Goal: Task Accomplishment & Management: Complete application form

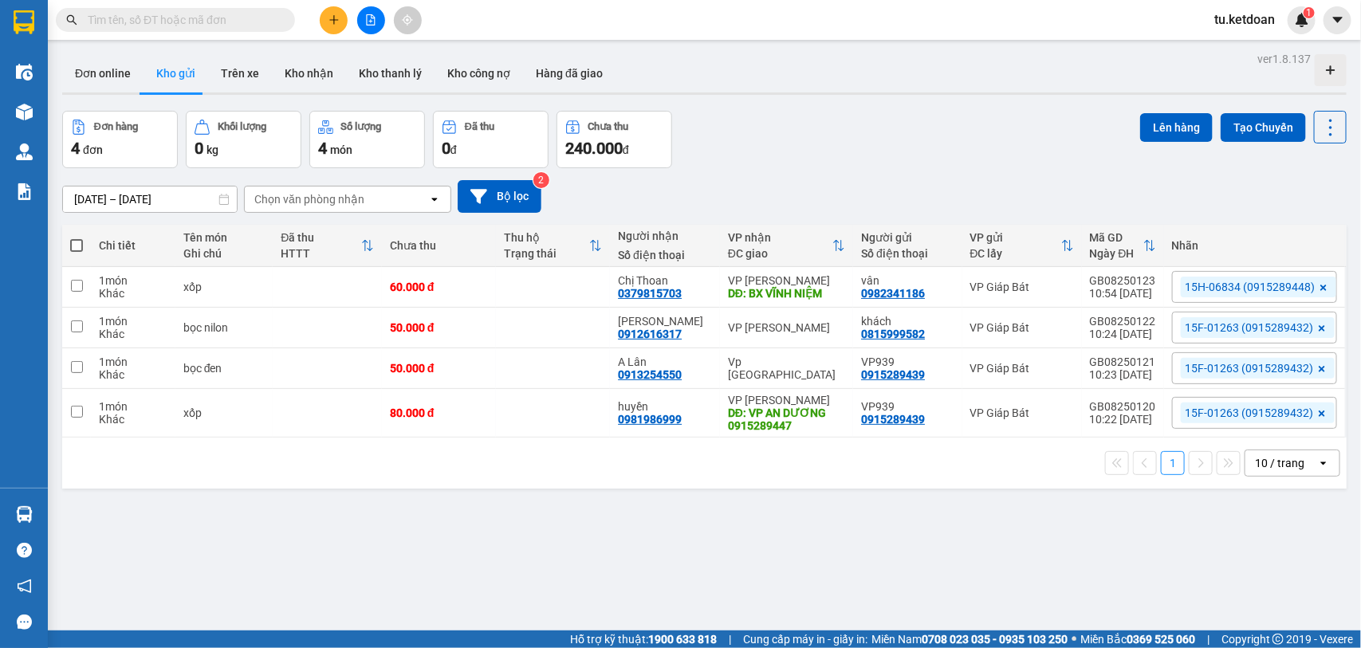
click at [337, 22] on icon "plus" at bounding box center [333, 19] width 11 height 11
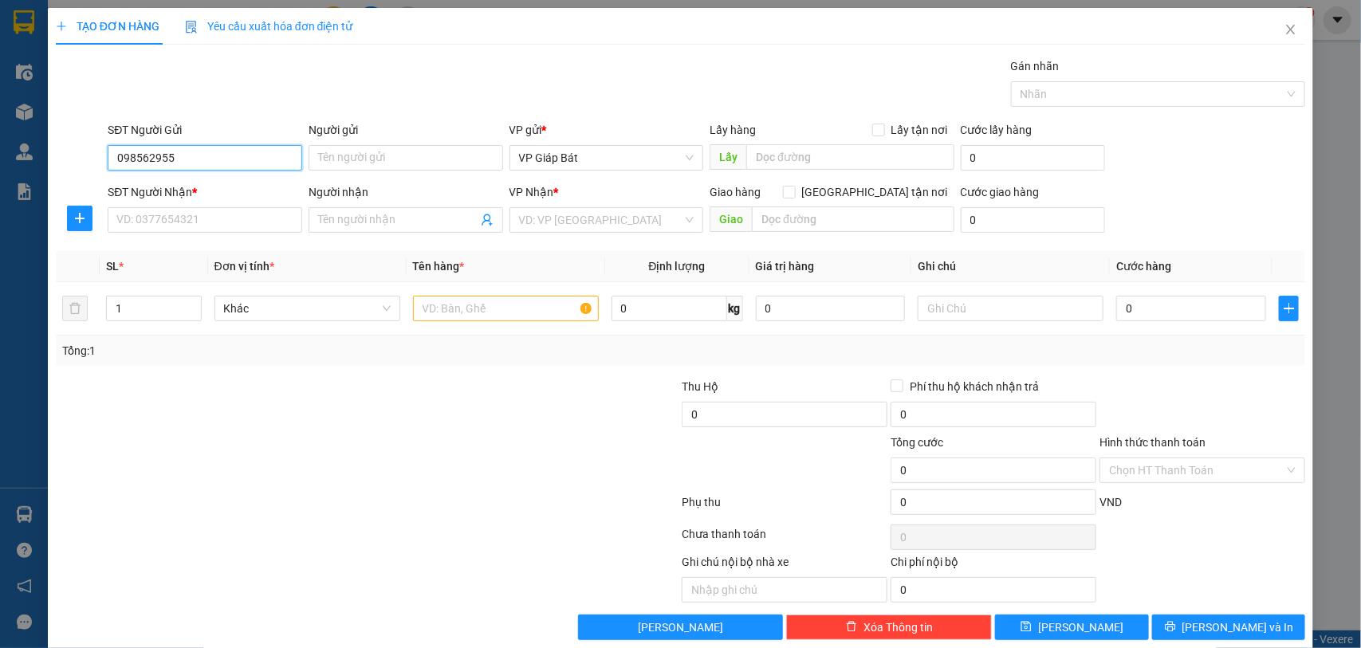
type input "0985629555"
click at [203, 195] on div "0985629555 - CTy Đông Phương" at bounding box center [202, 191] width 173 height 18
type input "CTy Đông Phương"
type input "0985629555"
click at [196, 215] on input "SĐT Người Nhận *" at bounding box center [205, 220] width 195 height 26
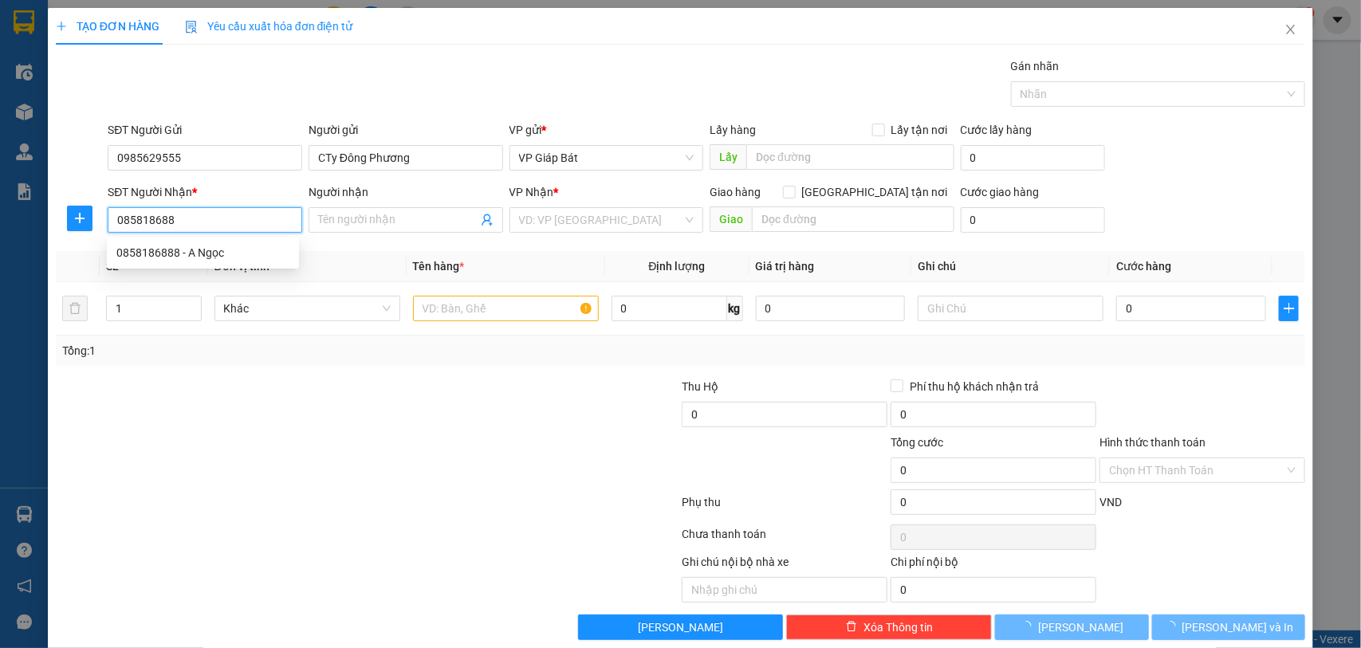
type input "0858186888"
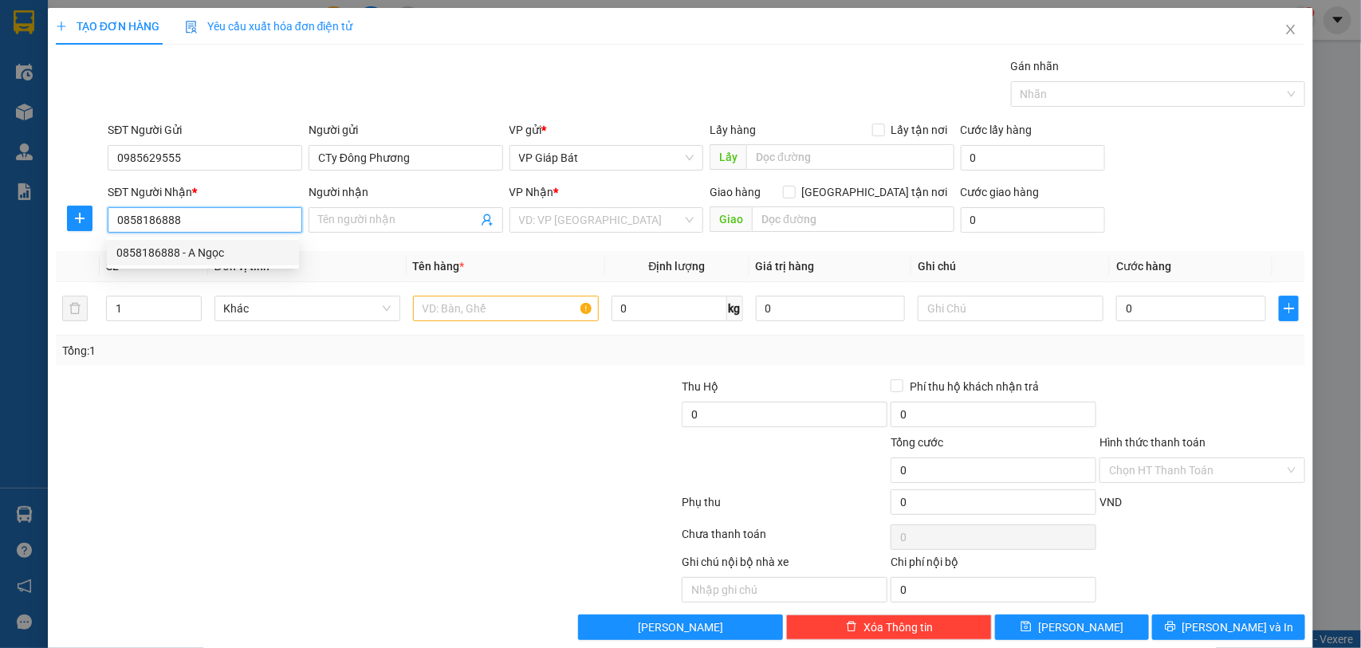
click at [194, 256] on div "0858186888 - A Ngọc" at bounding box center [202, 253] width 173 height 18
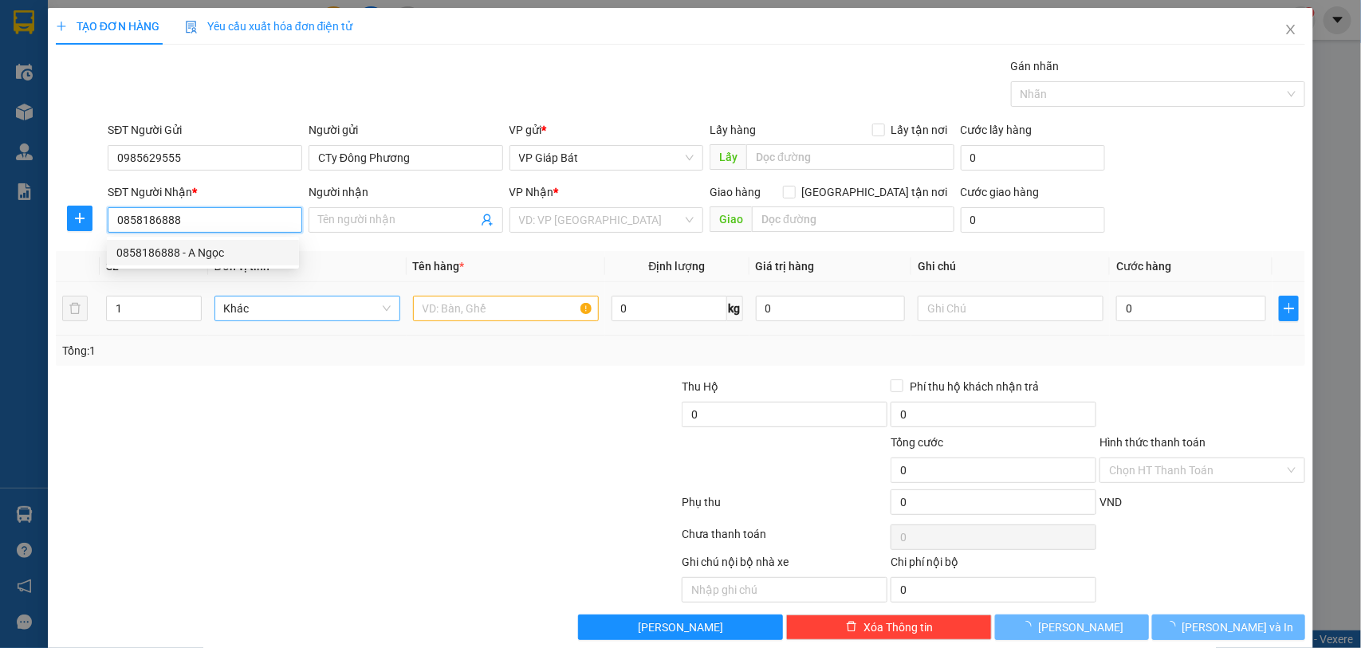
type input "A Ngọc"
type input "762 [PERSON_NAME]"
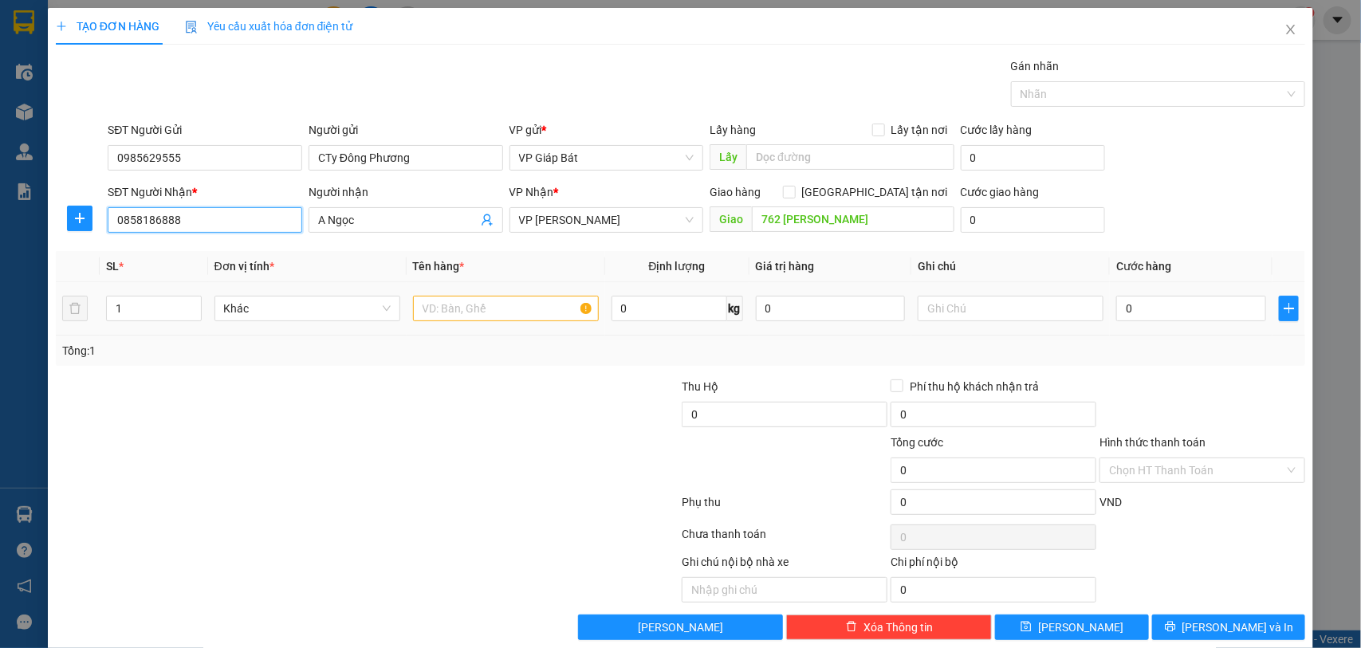
type input "0858186888"
click at [476, 309] on input "text" at bounding box center [506, 309] width 186 height 26
type input "bọc biển"
click at [1121, 313] on input "0" at bounding box center [1191, 309] width 150 height 26
type input "5"
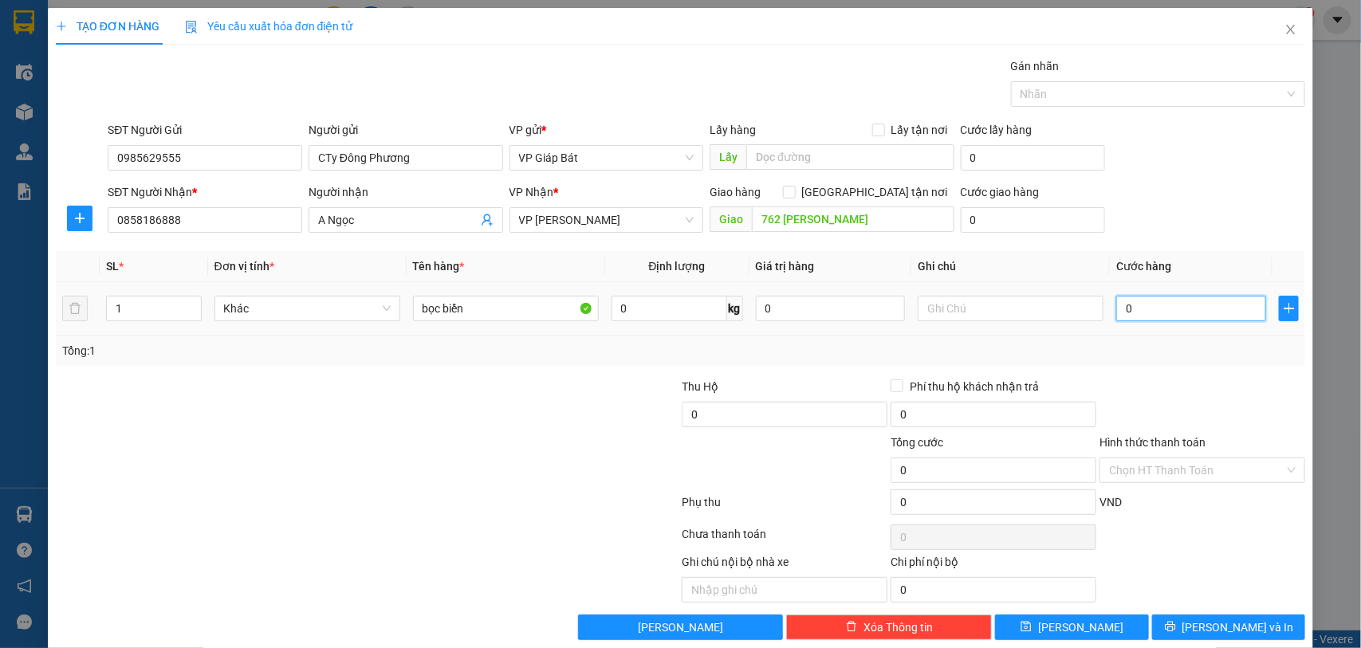
type input "5"
type input "50"
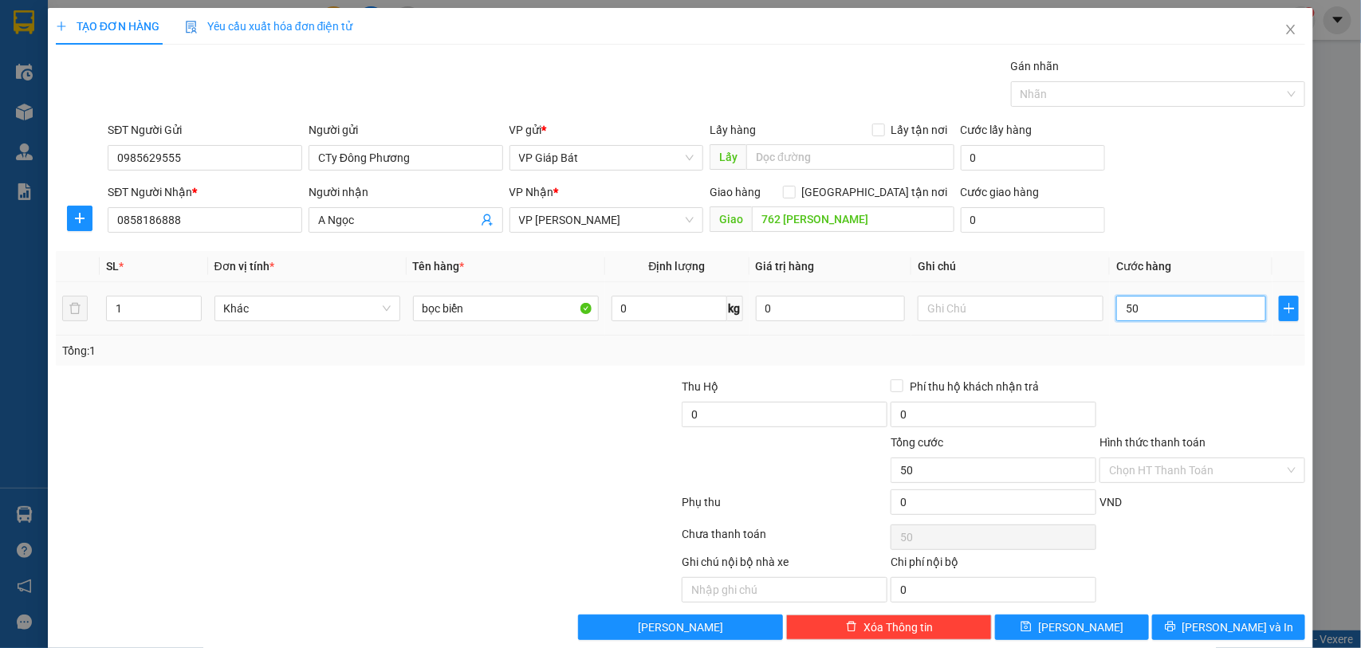
type input "500"
type input "5.000"
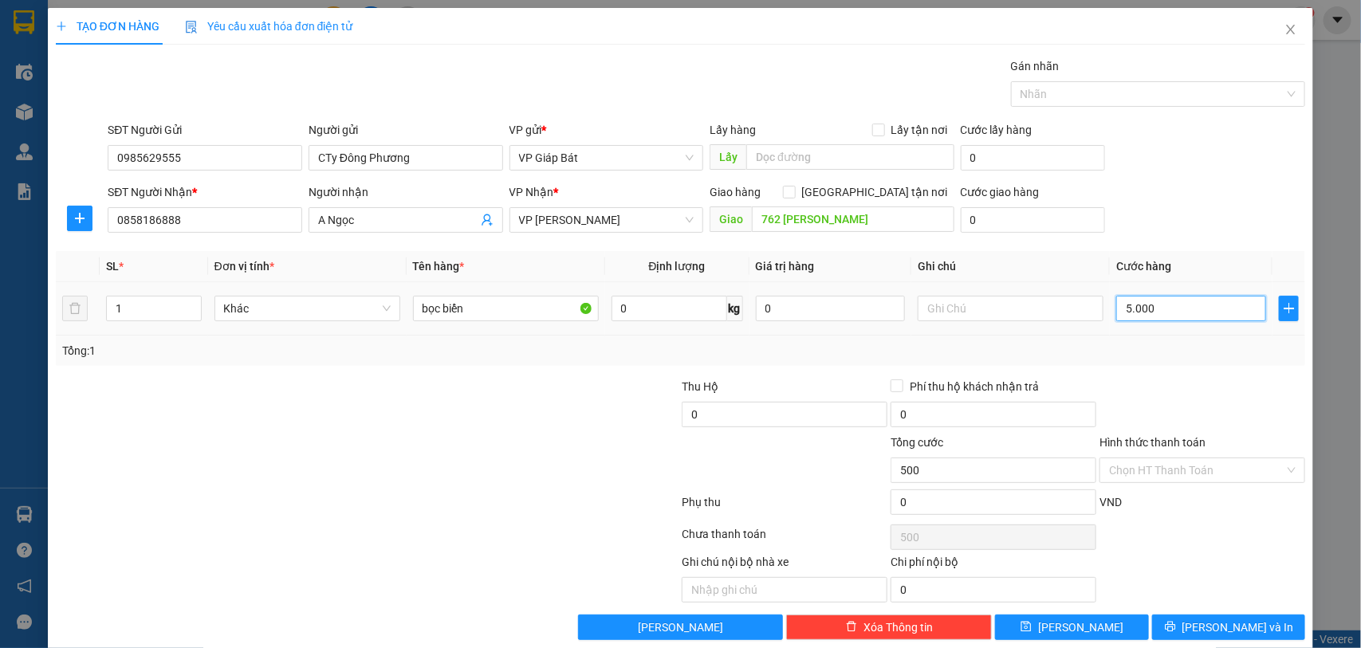
type input "5.000"
type input "50.000"
click at [1026, 92] on div at bounding box center [1150, 94] width 271 height 19
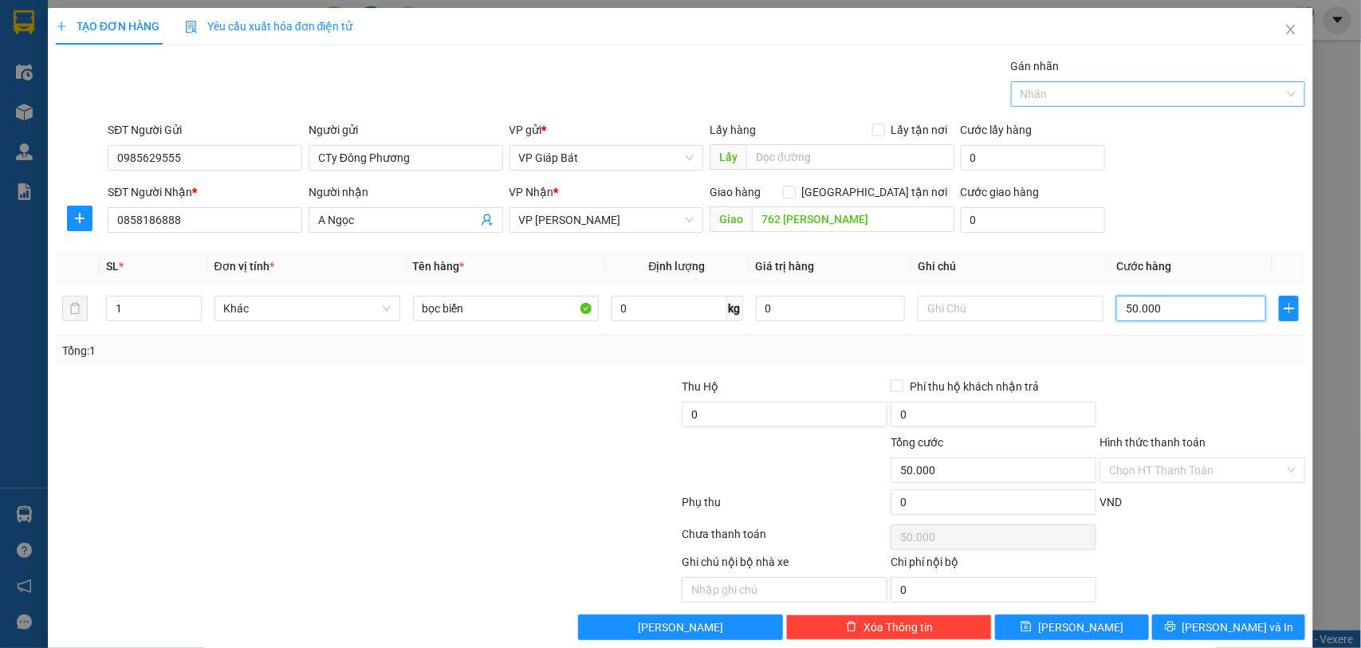
type input "50.000"
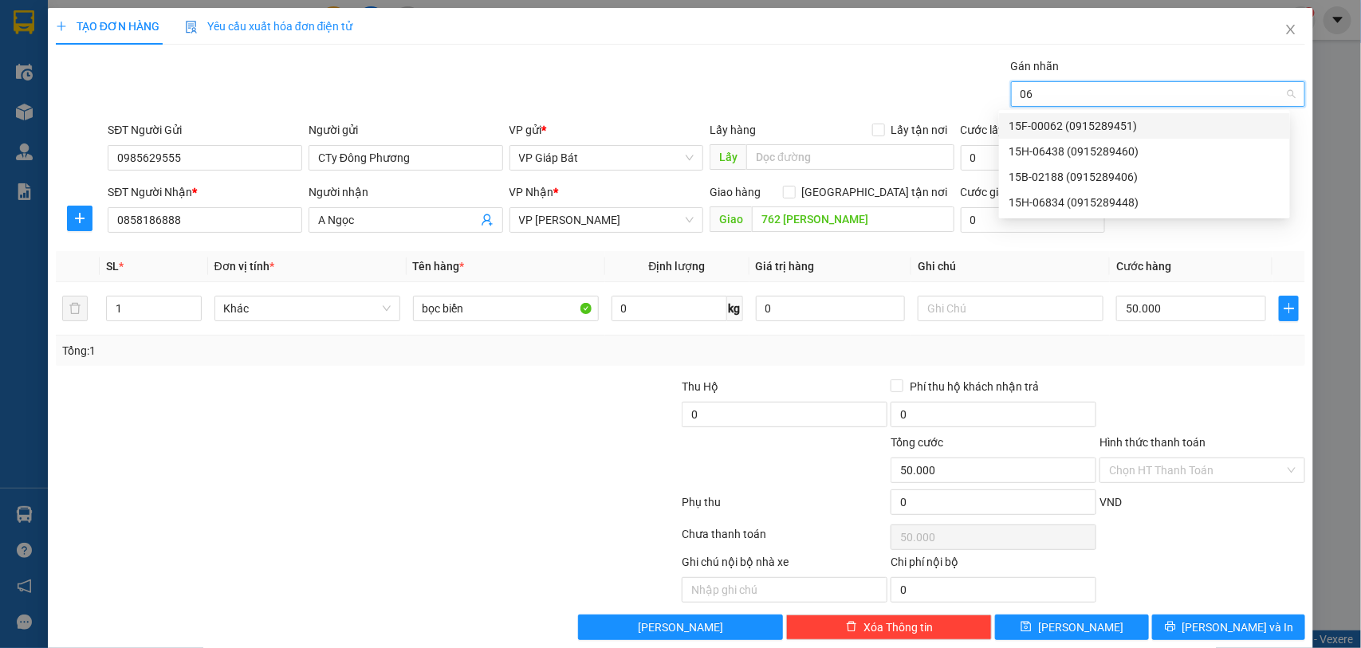
type input "068"
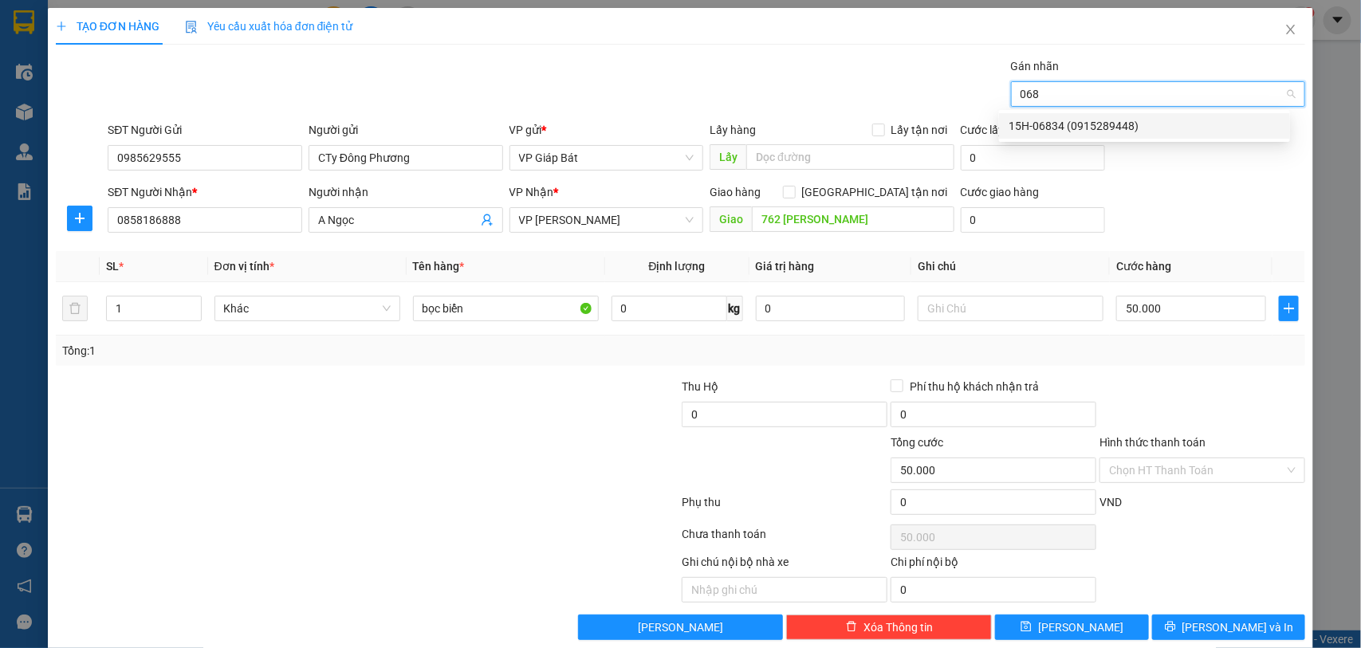
click at [1043, 121] on div "15H-06834 (0915289448)" at bounding box center [1145, 126] width 272 height 18
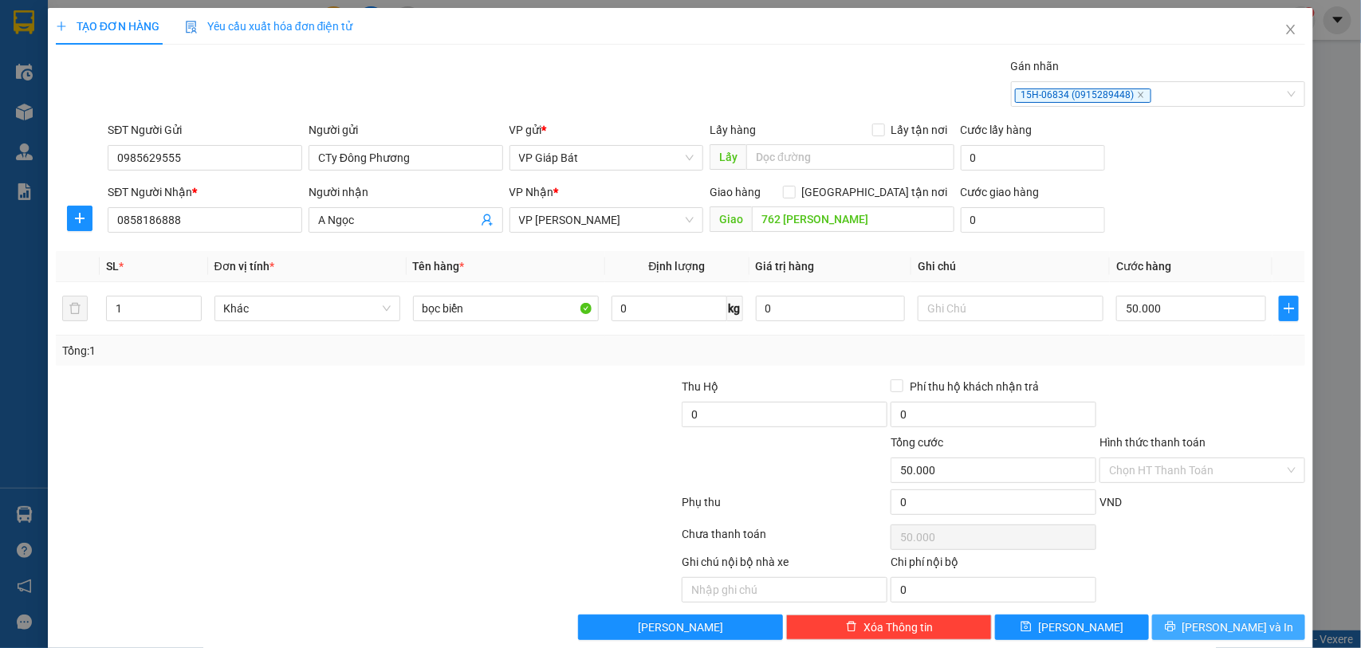
drag, startPoint x: 1226, startPoint y: 628, endPoint x: 1197, endPoint y: 611, distance: 33.2
click at [1225, 628] on span "[PERSON_NAME] và In" at bounding box center [1238, 628] width 112 height 18
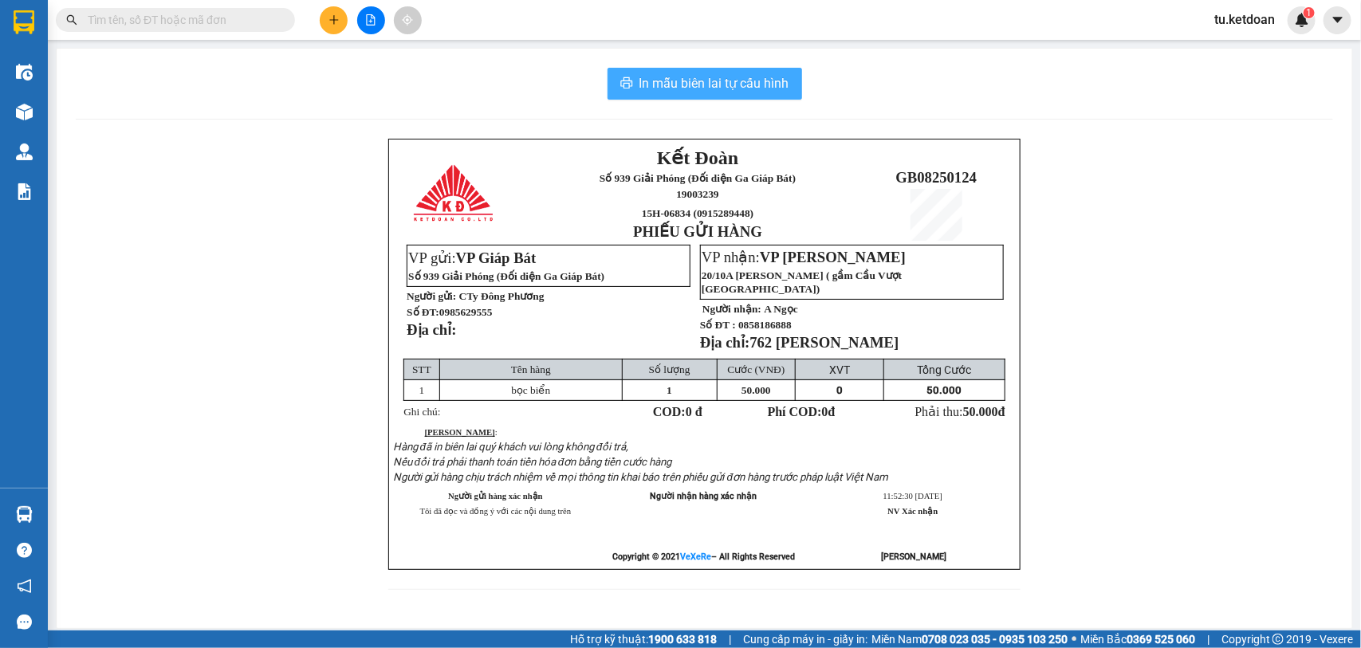
click at [706, 88] on span "In mẫu biên lai tự cấu hình" at bounding box center [714, 83] width 150 height 20
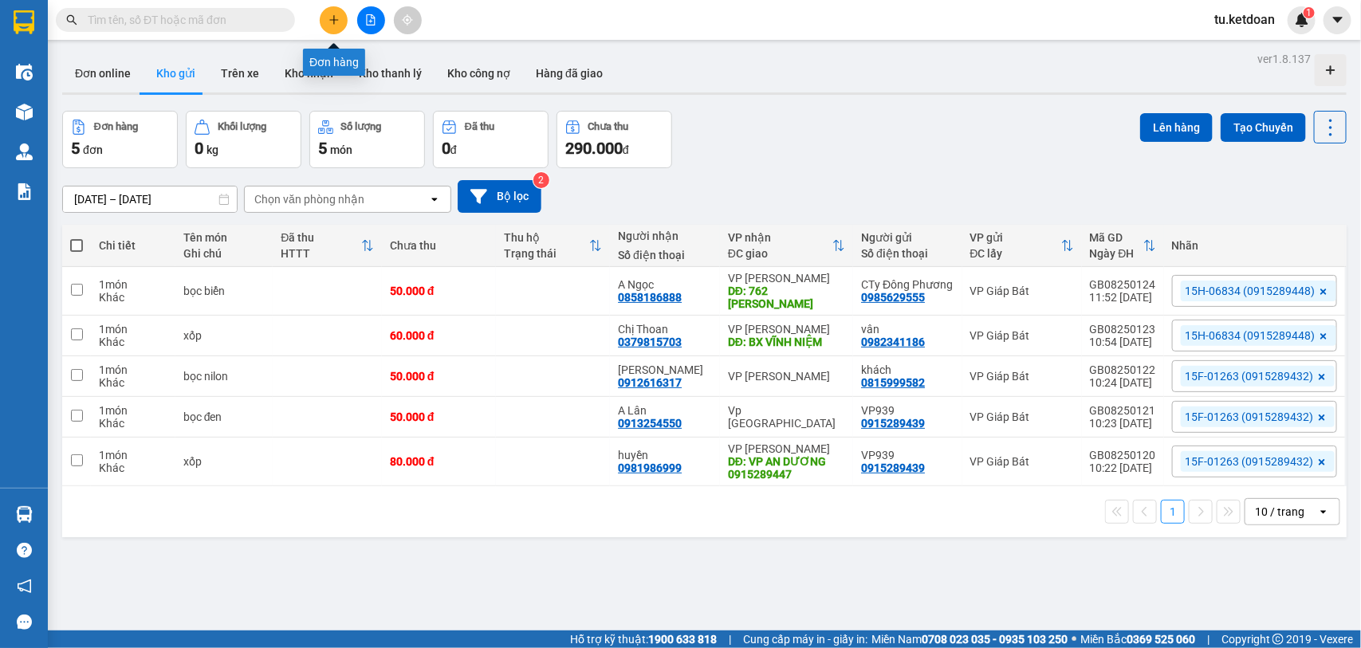
click at [336, 16] on icon "plus" at bounding box center [333, 19] width 11 height 11
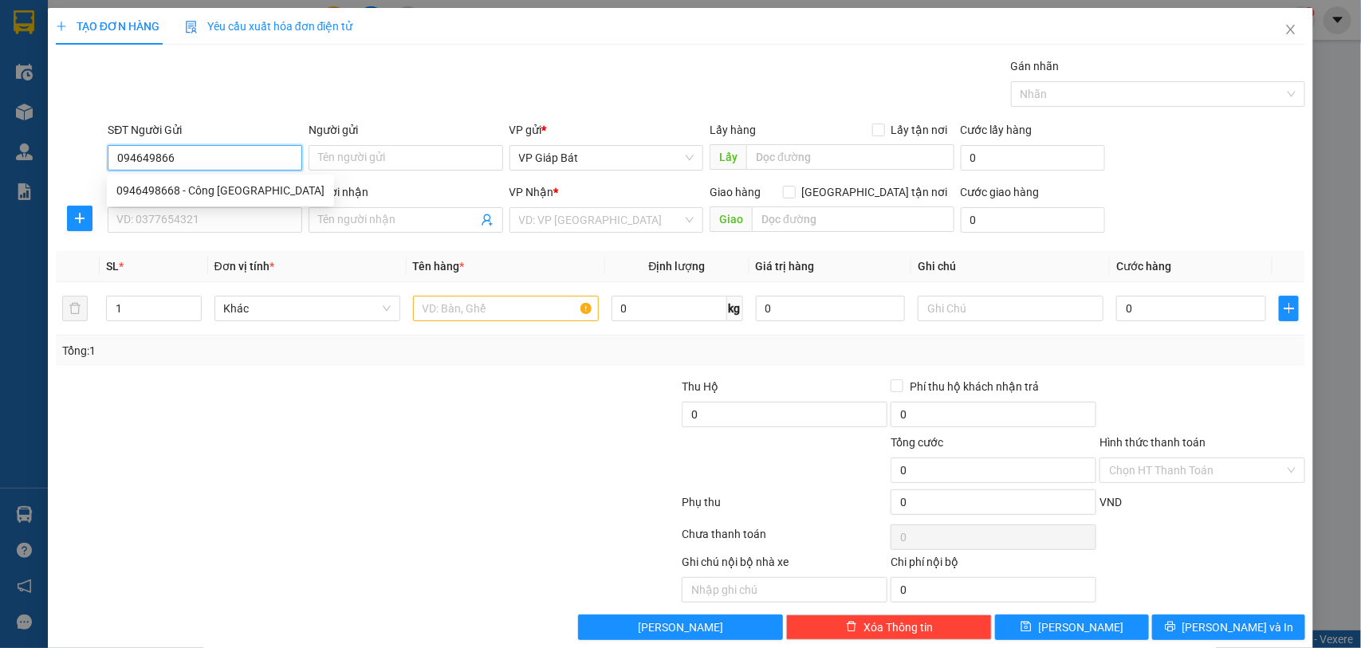
type input "0946498668"
click at [259, 194] on div "0946498668 - Công [GEOGRAPHIC_DATA]" at bounding box center [220, 191] width 208 height 18
type input "Công ty Linh Sơn"
type input "0946498668"
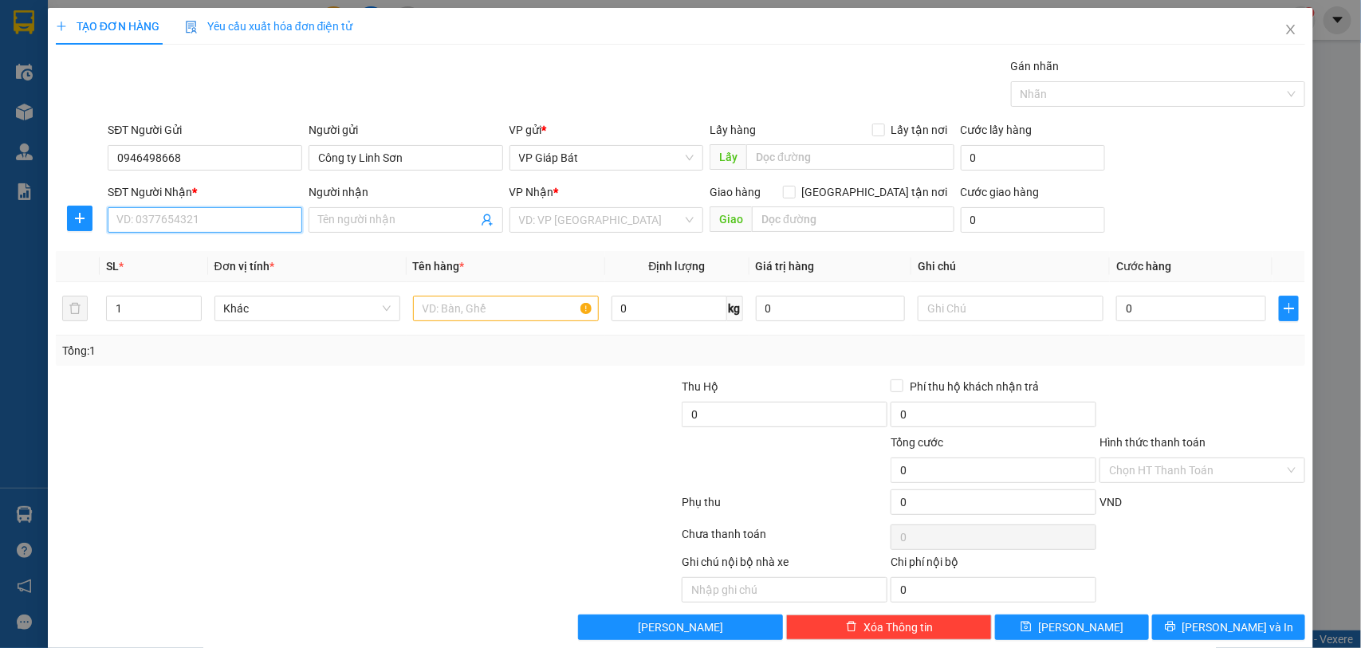
click at [254, 218] on input "SĐT Người Nhận *" at bounding box center [205, 220] width 195 height 26
type input "0985697559"
click at [223, 244] on div "0985697559 - MR [PERSON_NAME]" at bounding box center [204, 253] width 176 height 18
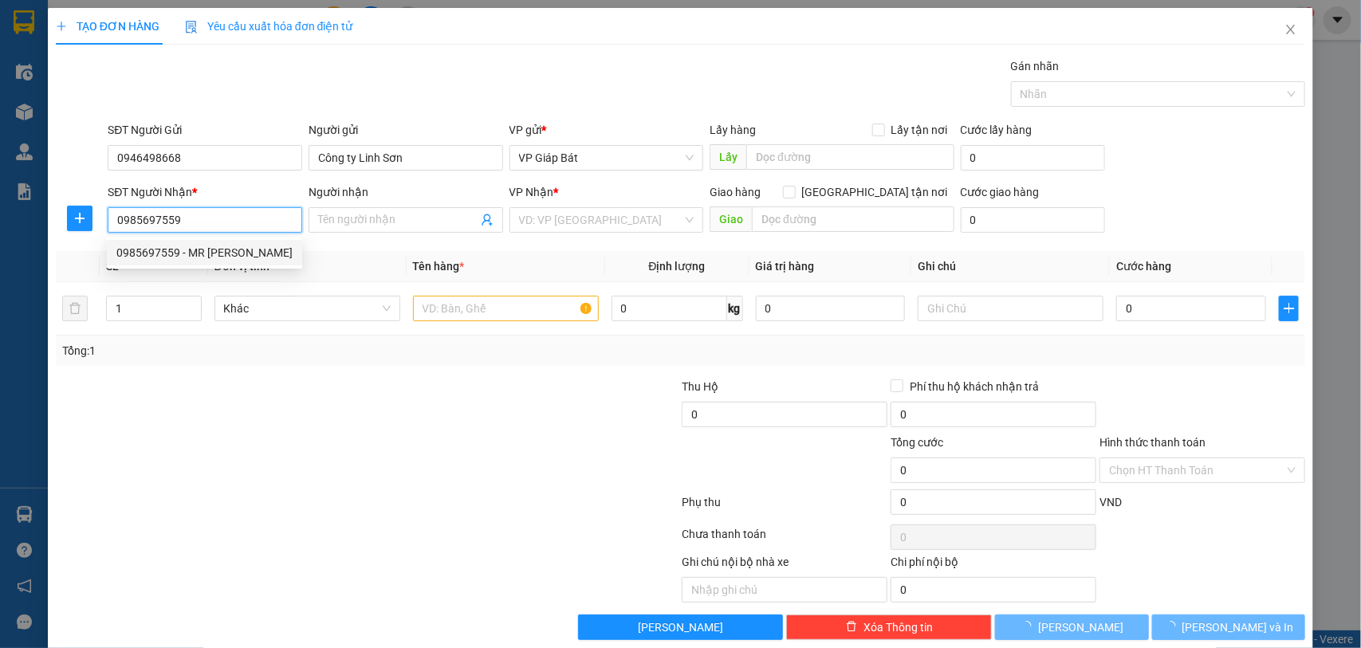
type input "MR [PERSON_NAME]"
type input "86/92 Dân Lập"
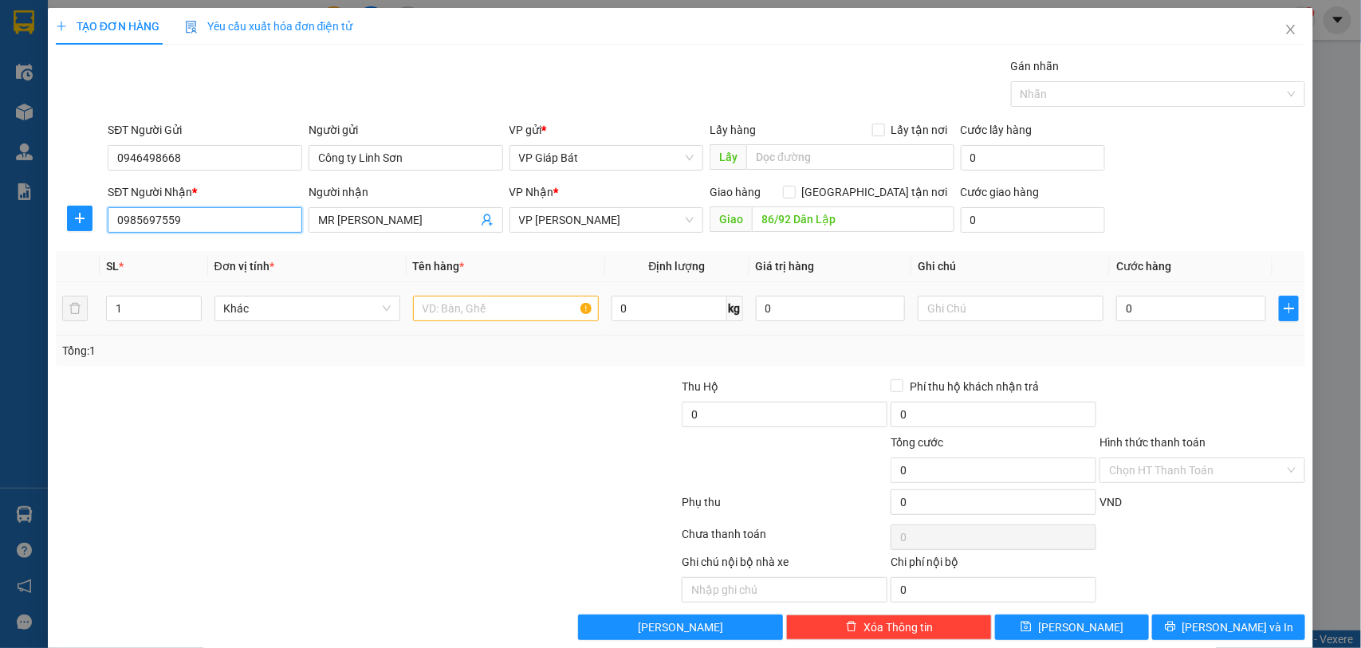
type input "0985697559"
click at [510, 308] on input "text" at bounding box center [506, 309] width 186 height 26
type input "bọc máy"
click at [1197, 307] on input "0" at bounding box center [1191, 309] width 150 height 26
type input "7"
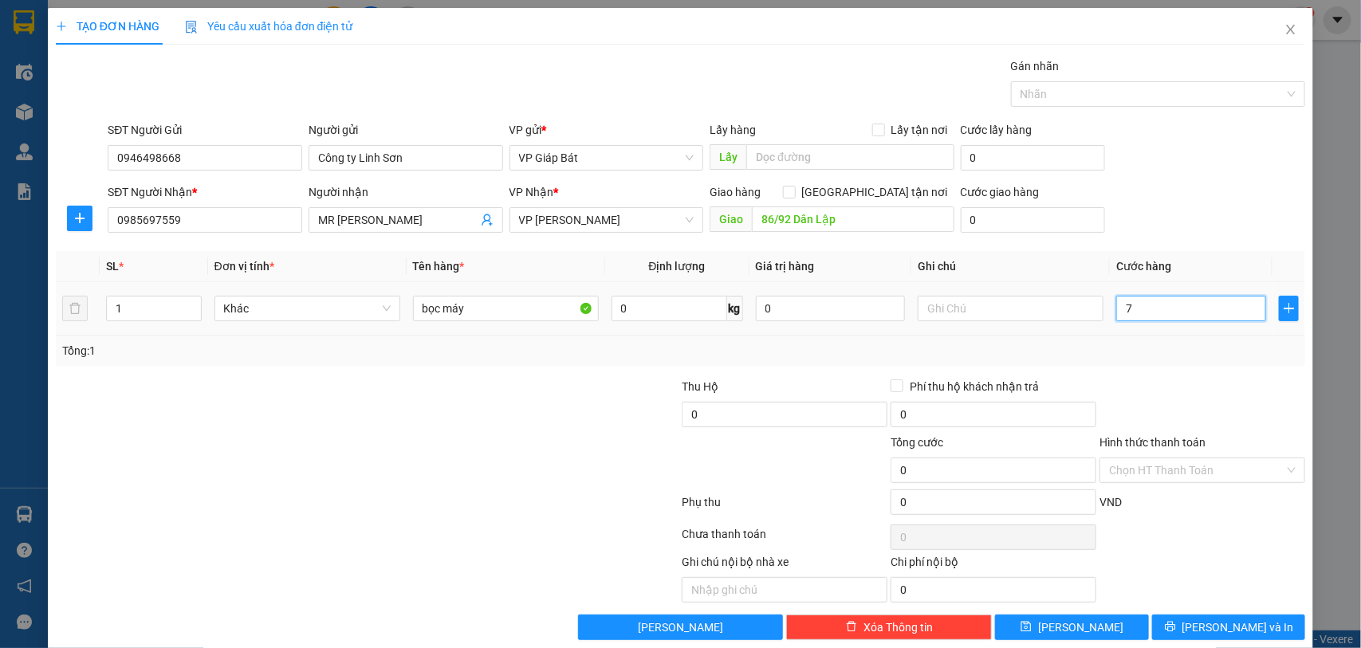
type input "7"
type input "70"
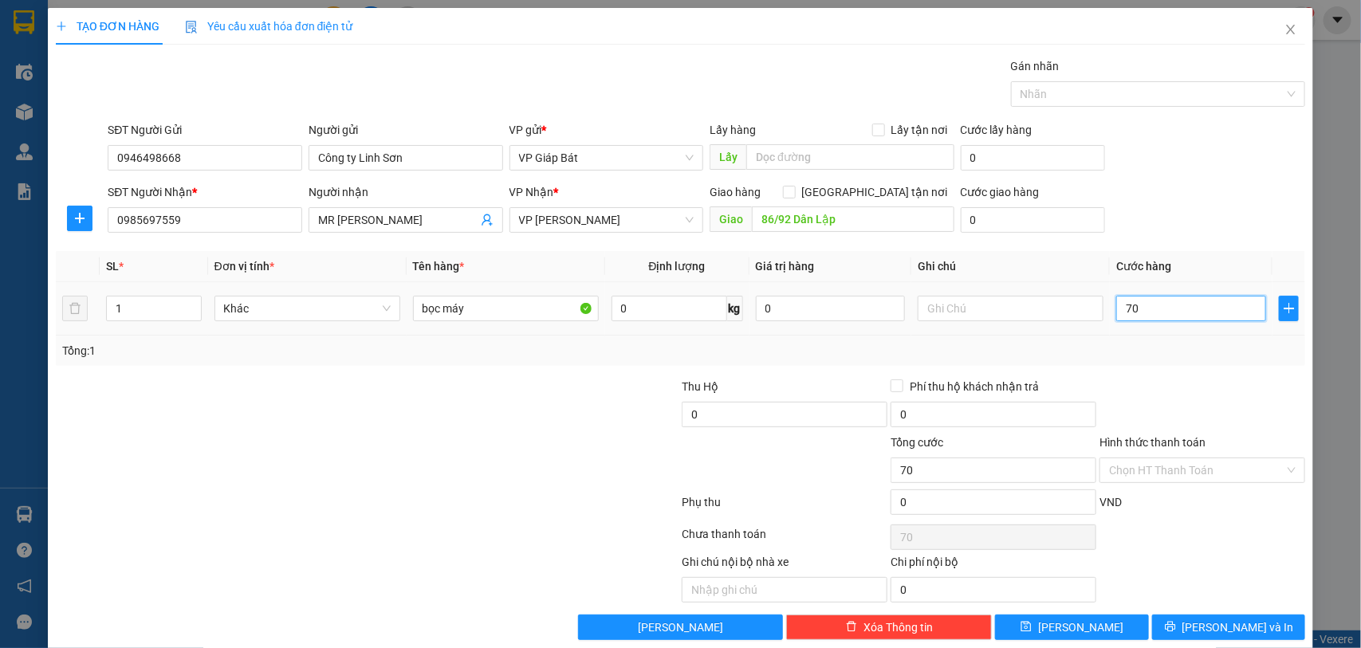
type input "700"
type input "7.000"
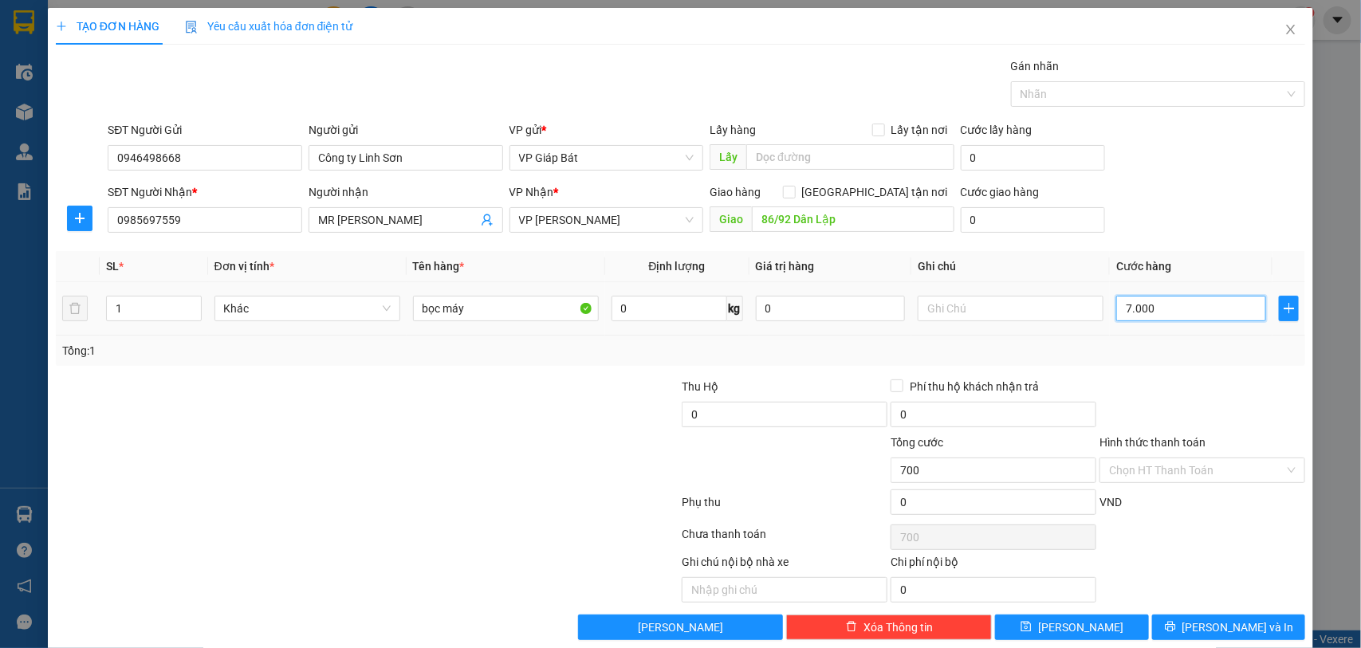
type input "7.000"
type input "70.000"
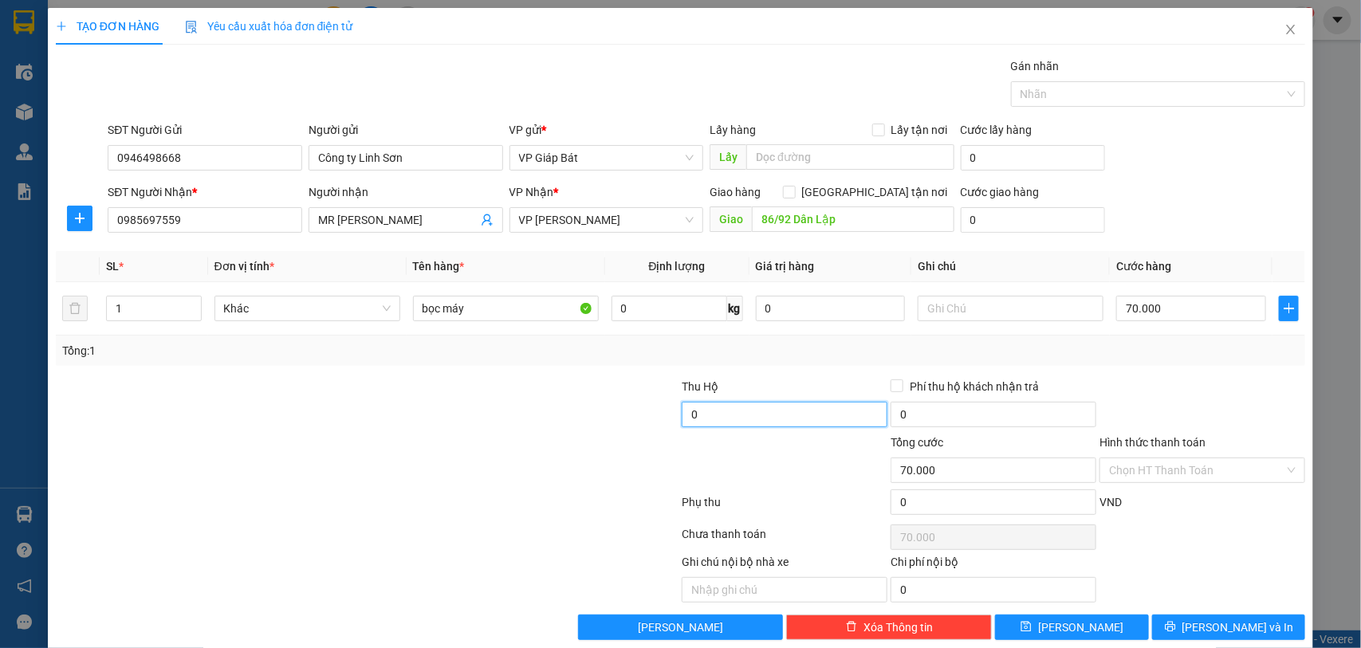
click at [845, 415] on input "0" at bounding box center [785, 415] width 206 height 26
drag, startPoint x: 1104, startPoint y: 92, endPoint x: 1110, endPoint y: 106, distance: 14.7
click at [1104, 92] on div at bounding box center [1150, 94] width 271 height 19
type input "30.000"
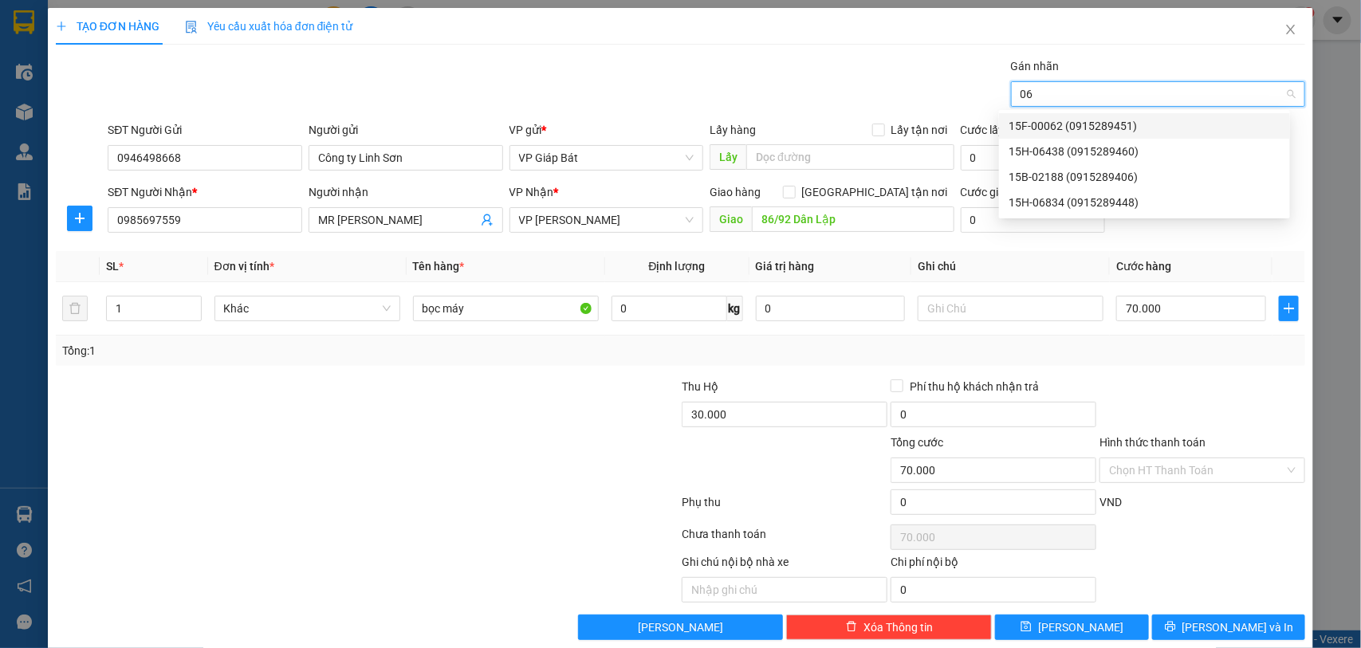
type input "068"
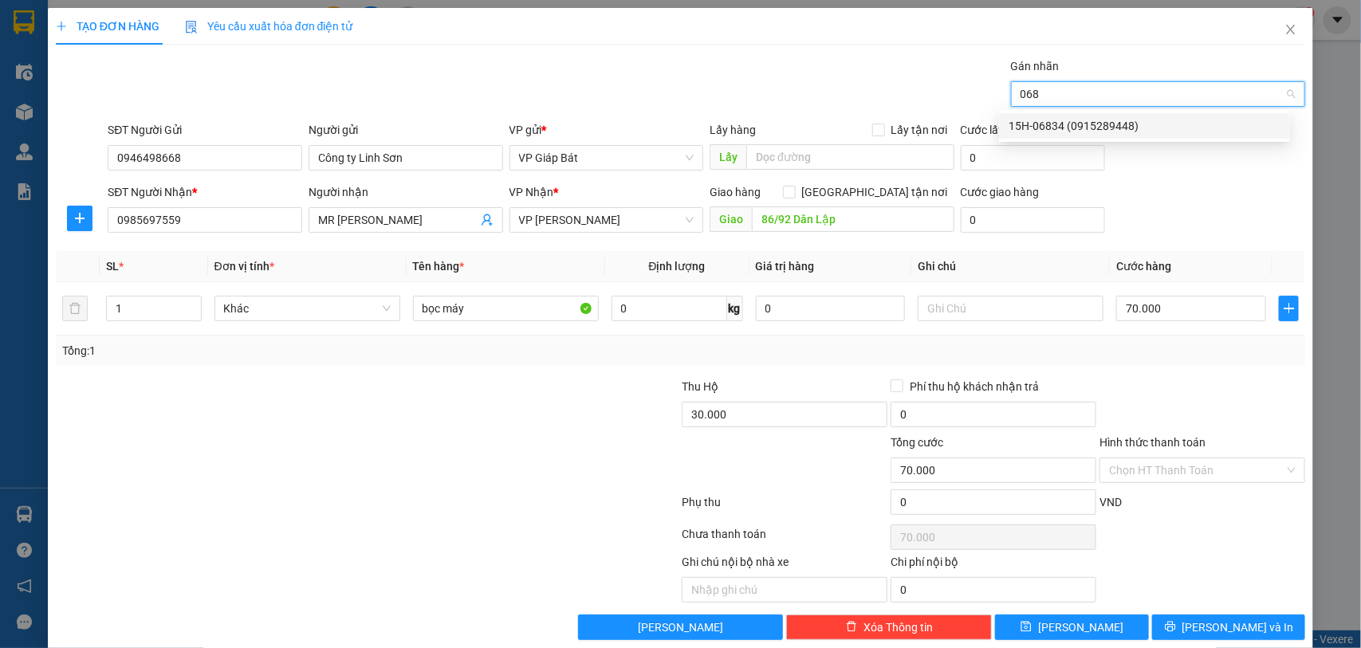
click at [1113, 124] on div "15H-06834 (0915289448)" at bounding box center [1145, 126] width 272 height 18
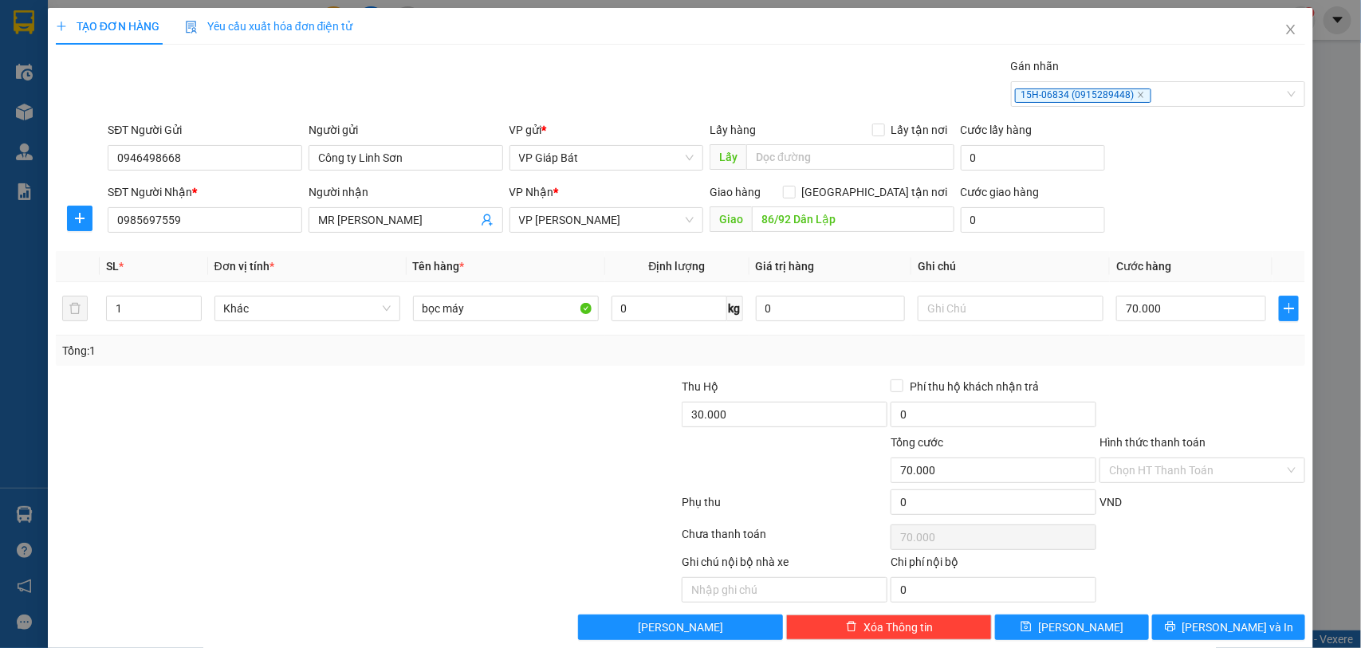
click at [1202, 379] on div at bounding box center [1202, 406] width 209 height 56
click at [1213, 630] on span "[PERSON_NAME] và In" at bounding box center [1238, 628] width 112 height 18
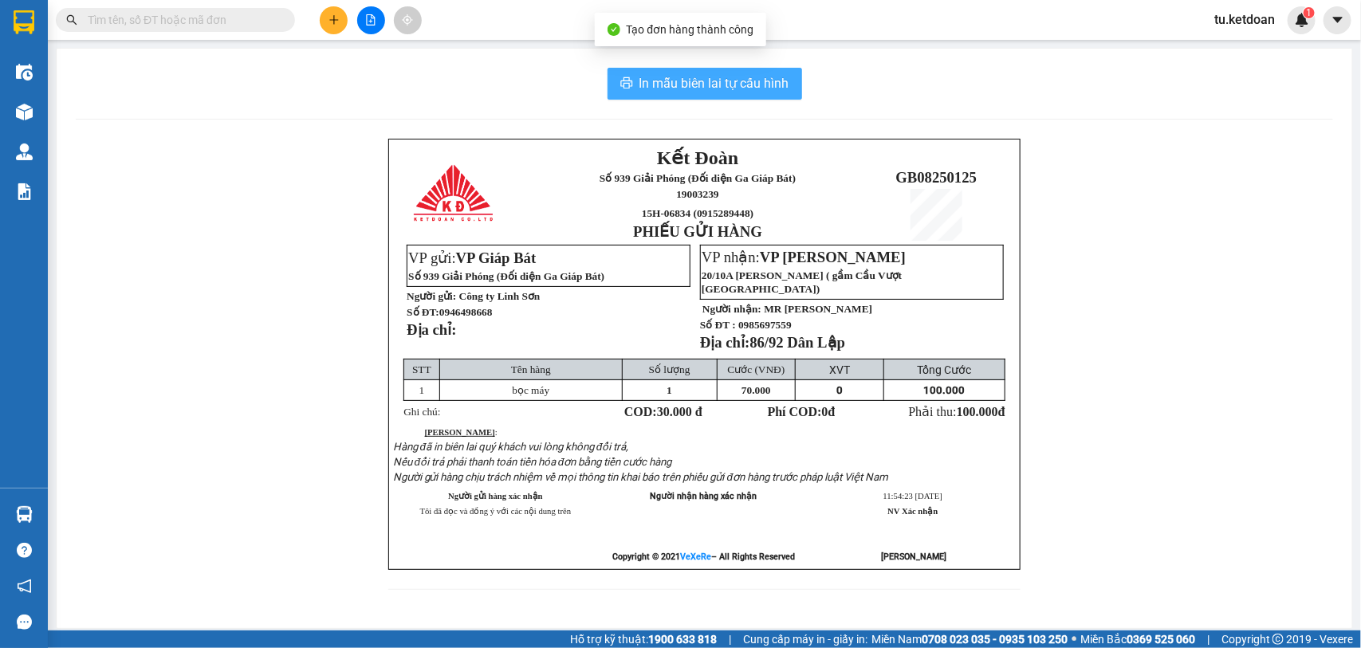
click at [739, 81] on span "In mẫu biên lai tự cấu hình" at bounding box center [714, 83] width 150 height 20
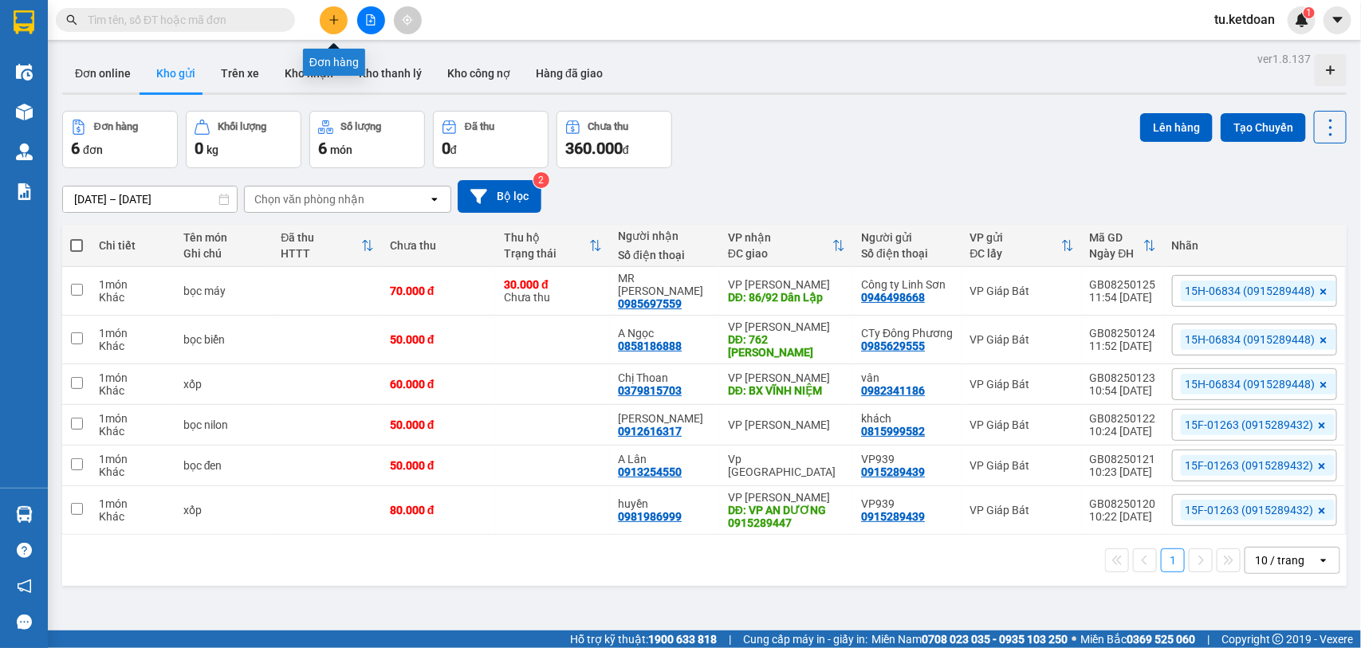
click at [337, 20] on icon "plus" at bounding box center [333, 19] width 9 height 1
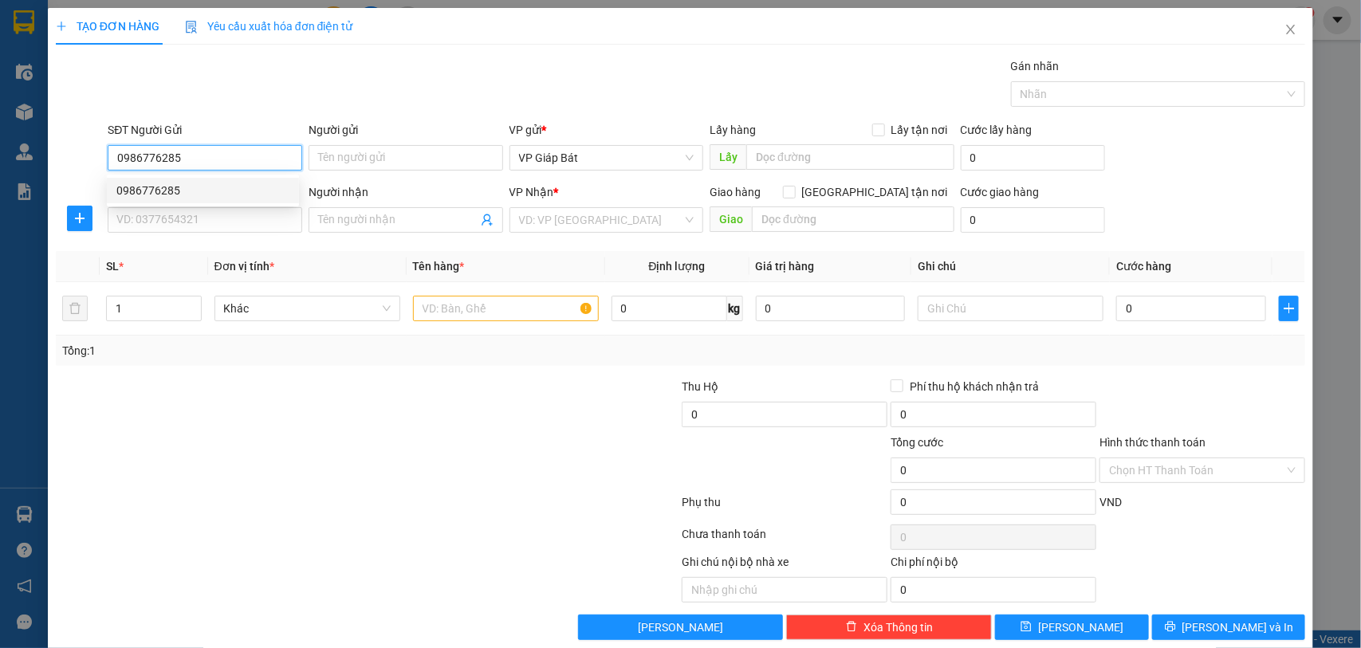
click at [261, 188] on div "0986776285" at bounding box center [202, 191] width 173 height 18
type input "0986776285"
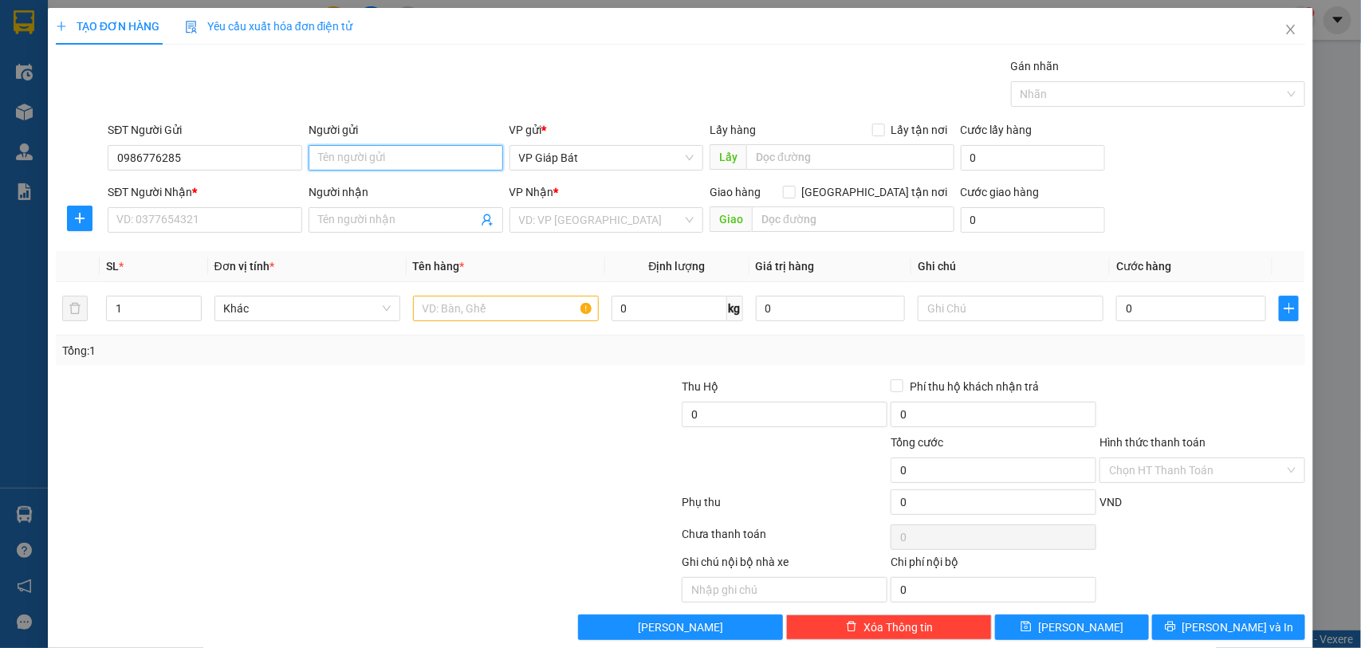
click at [348, 160] on input "Người gửi" at bounding box center [406, 158] width 195 height 26
type input "Denso Đại Tín"
click at [219, 222] on input "SĐT Người Nhận *" at bounding box center [205, 220] width 195 height 26
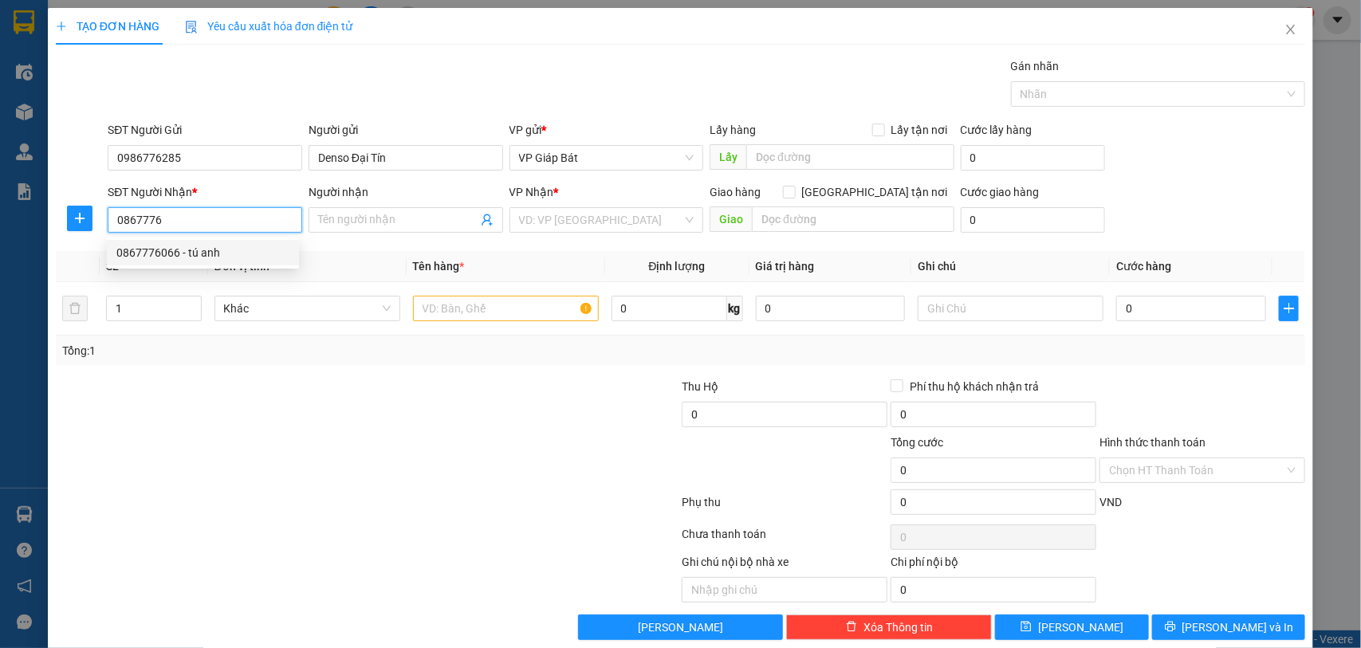
click at [183, 255] on div "0867776066 - tú anh" at bounding box center [202, 253] width 173 height 18
type input "0867776066"
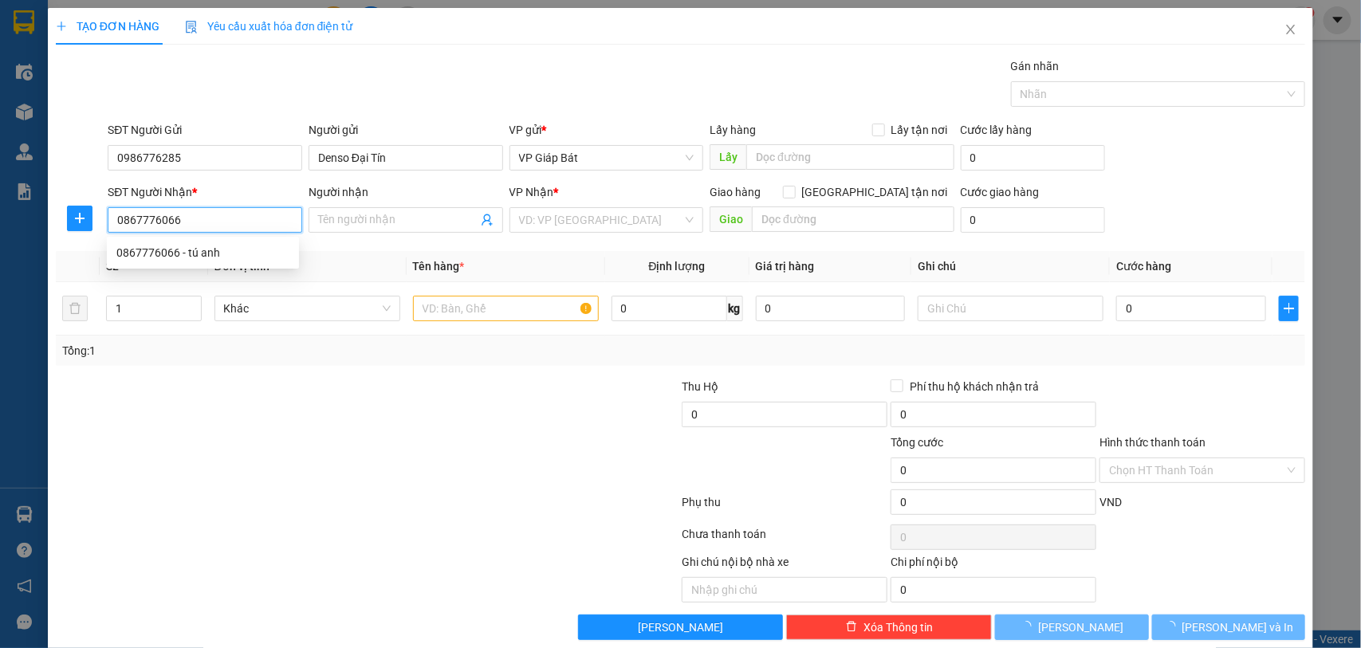
type input "tú anh"
type input "226 BÃI SẬY, TRẠI CHUỐI"
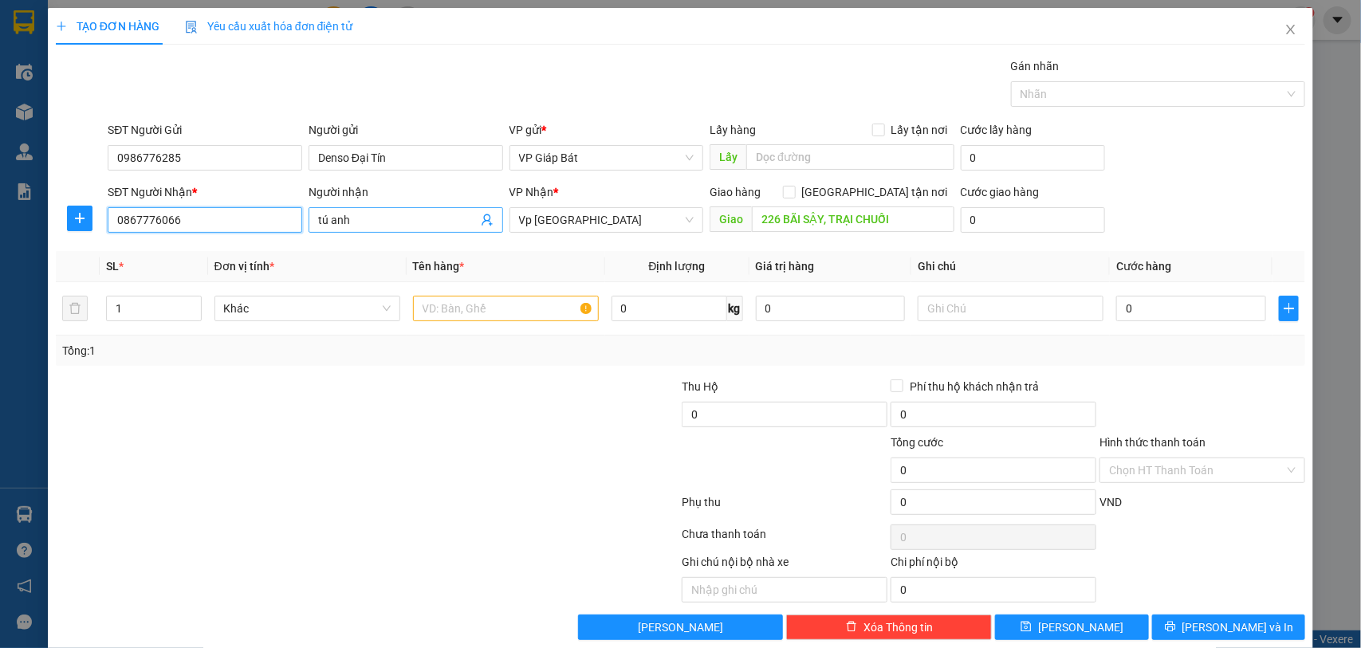
type input "0867776066"
click at [376, 216] on input "tú anh" at bounding box center [397, 220] width 159 height 18
type input "t"
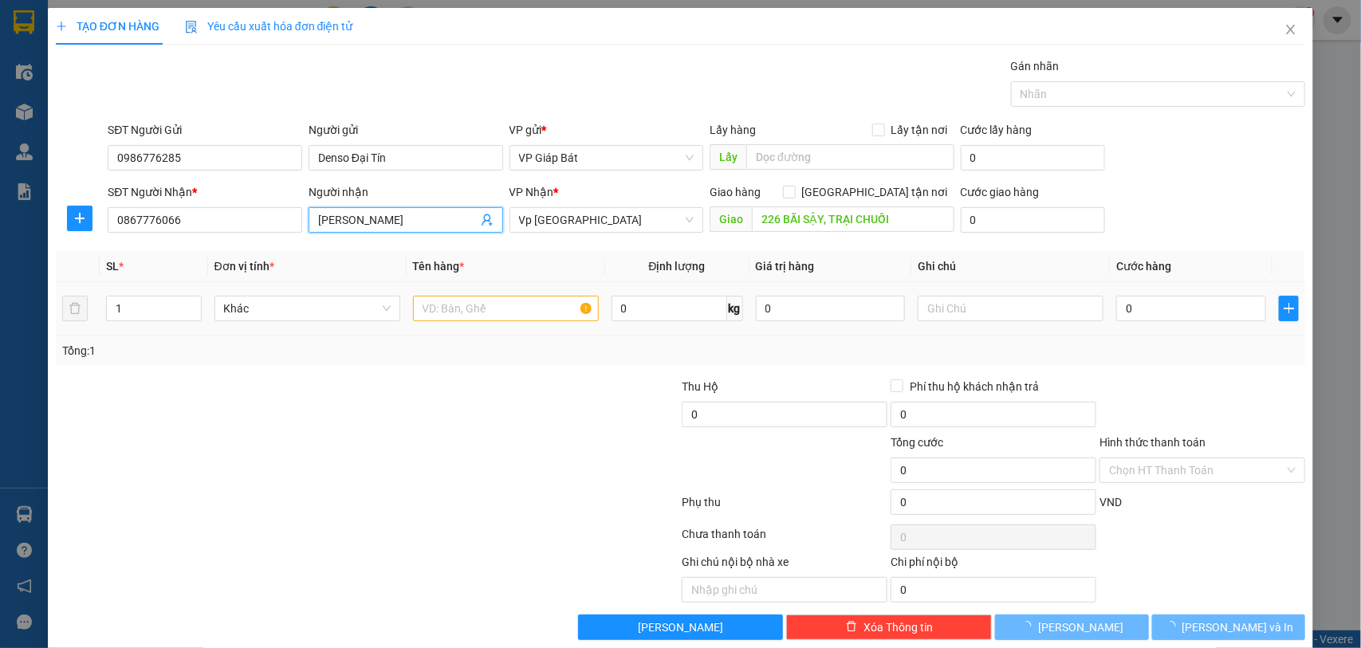
type input "[PERSON_NAME]"
click at [508, 301] on input "text" at bounding box center [506, 309] width 186 height 26
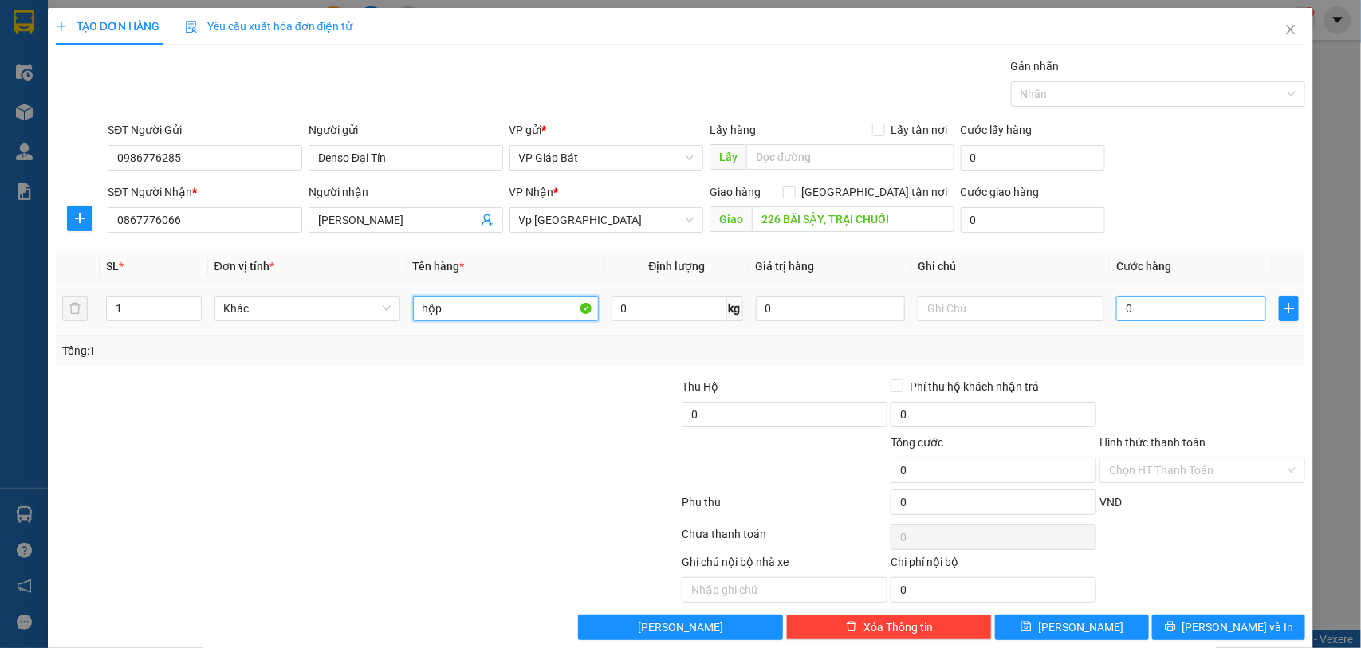
type input "hộp"
click at [1136, 311] on input "0" at bounding box center [1191, 309] width 150 height 26
type input "5"
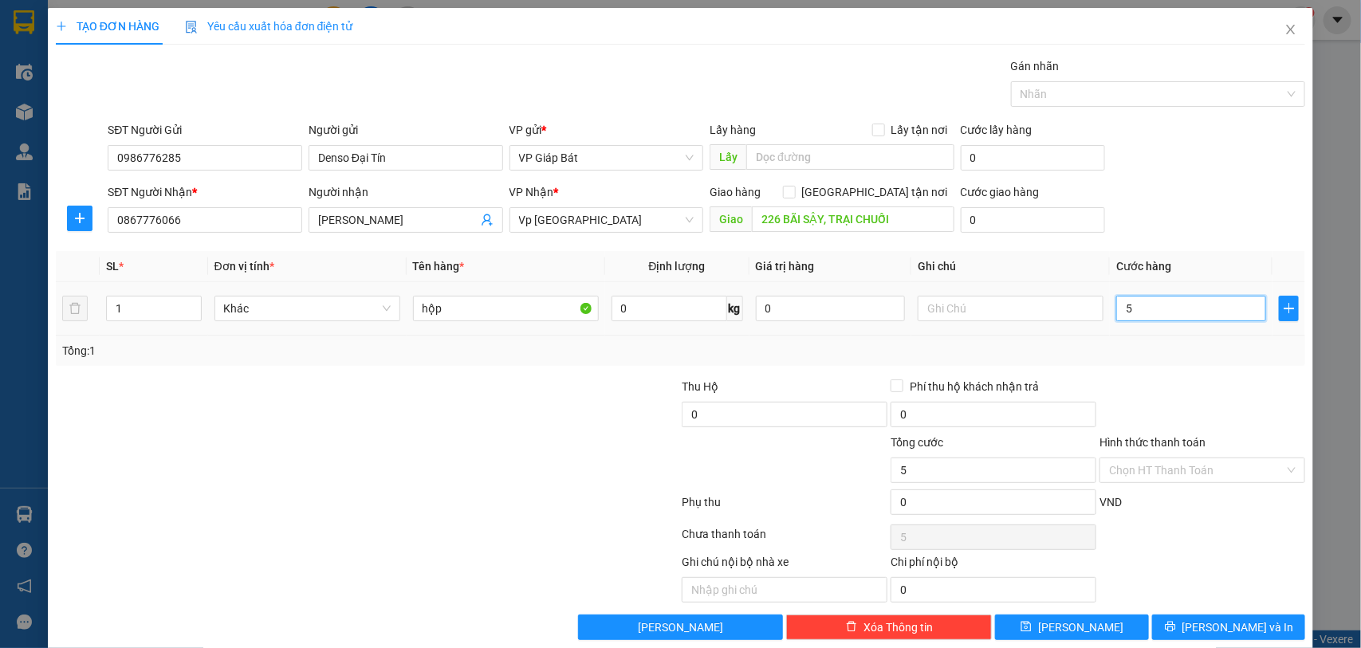
type input "50"
type input "500"
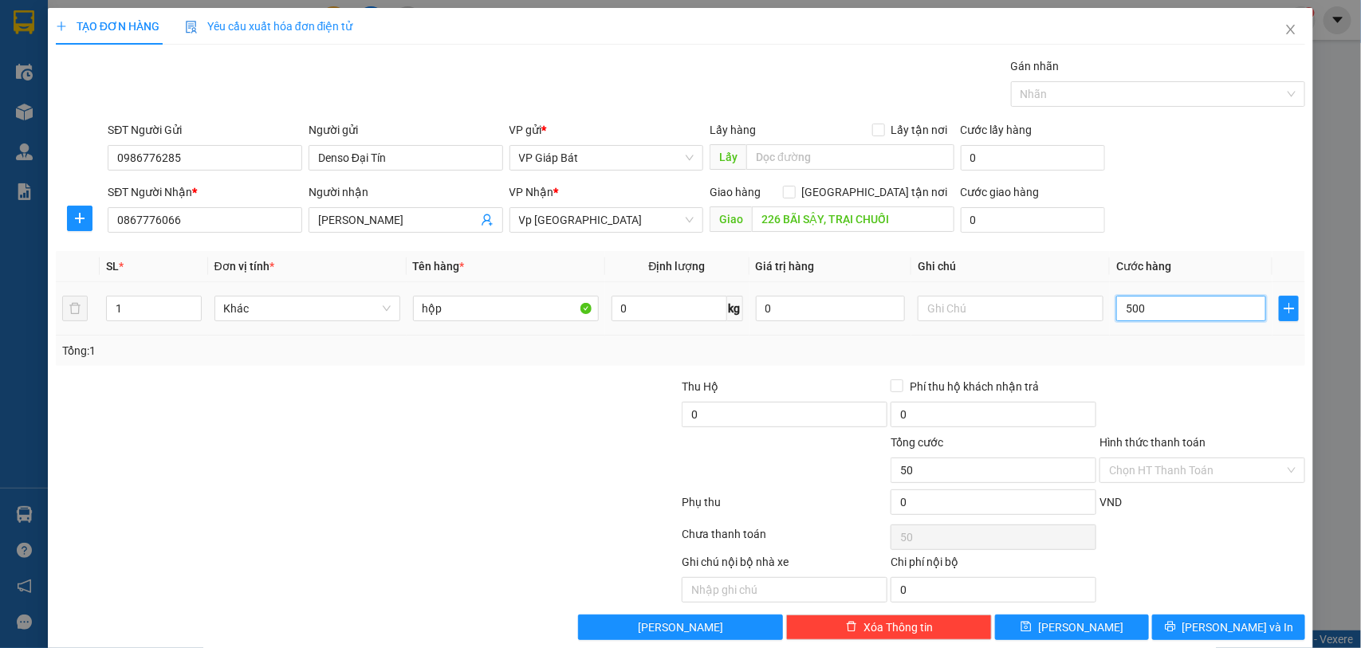
type input "500"
type input "5.000"
type input "50.000"
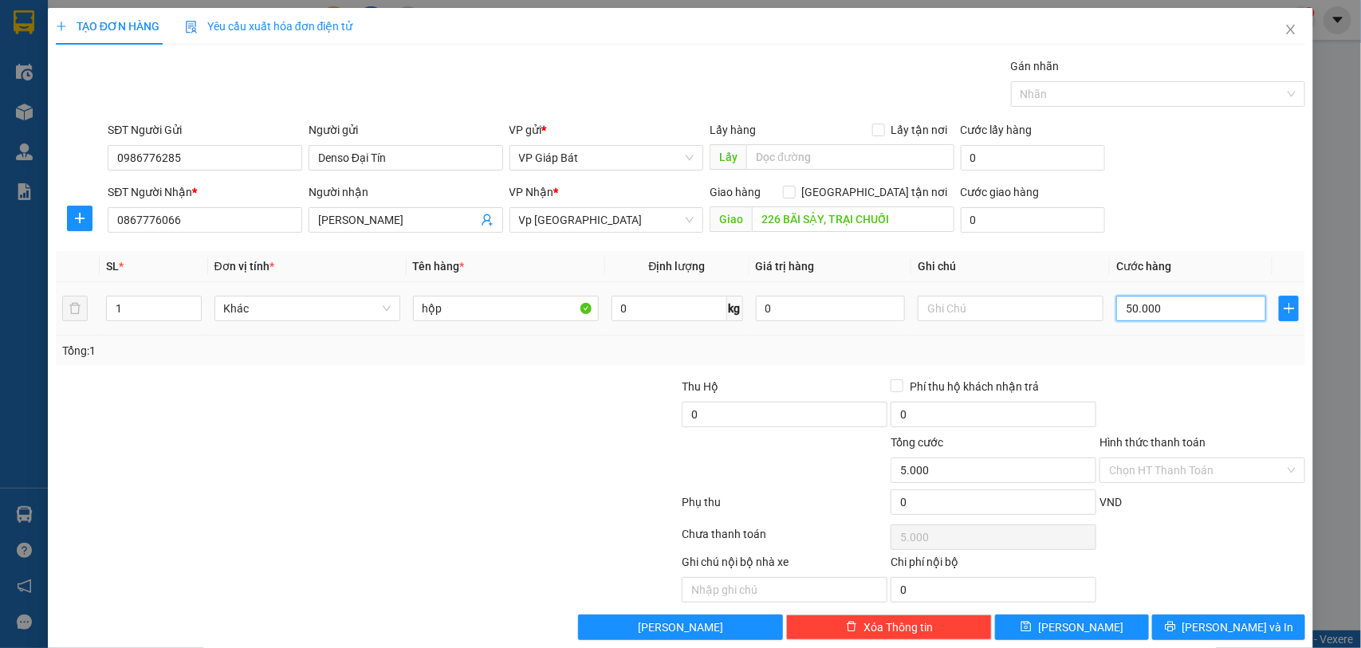
type input "50.000"
click at [1064, 85] on div at bounding box center [1150, 94] width 271 height 19
type input "50.000"
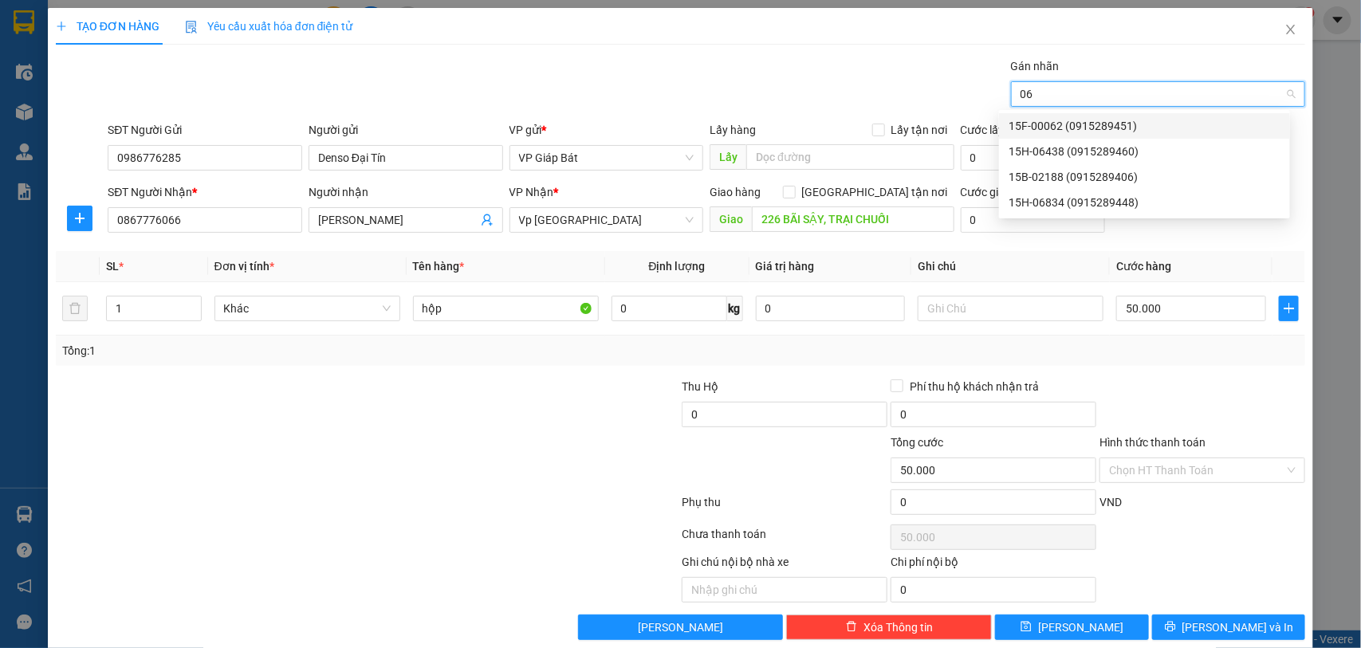
type input "068"
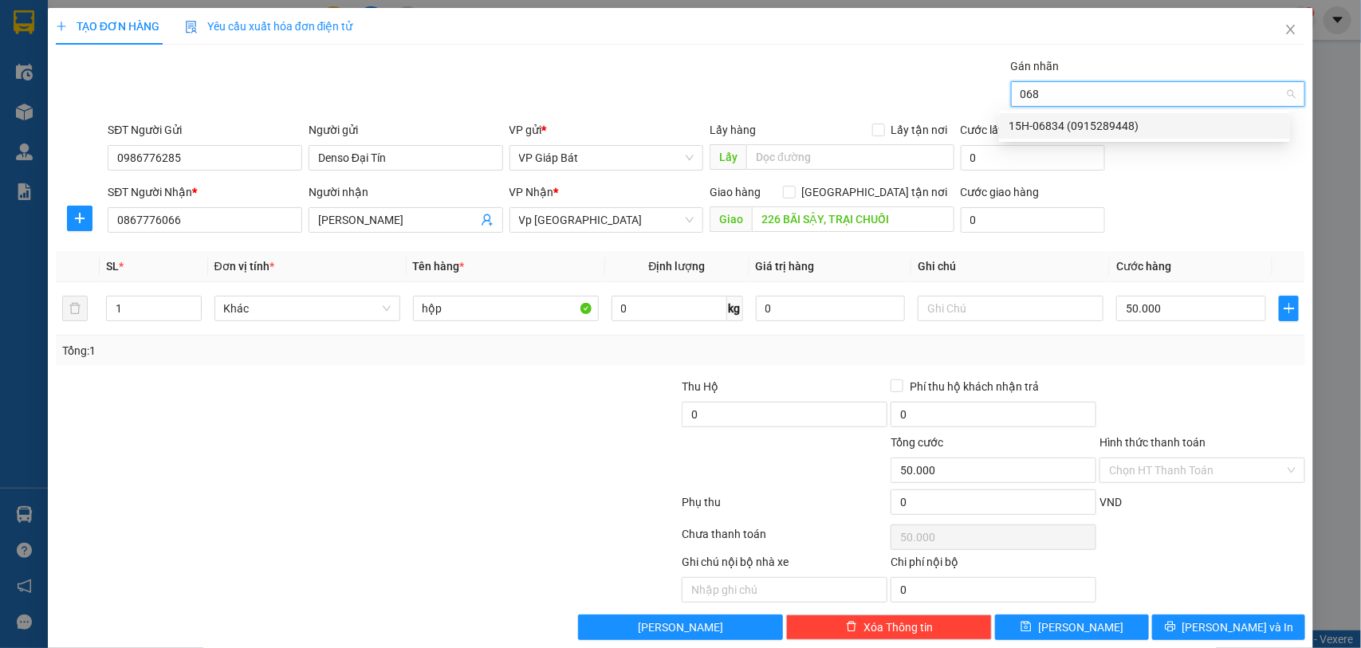
click at [1056, 117] on div "15H-06834 (0915289448)" at bounding box center [1145, 126] width 272 height 18
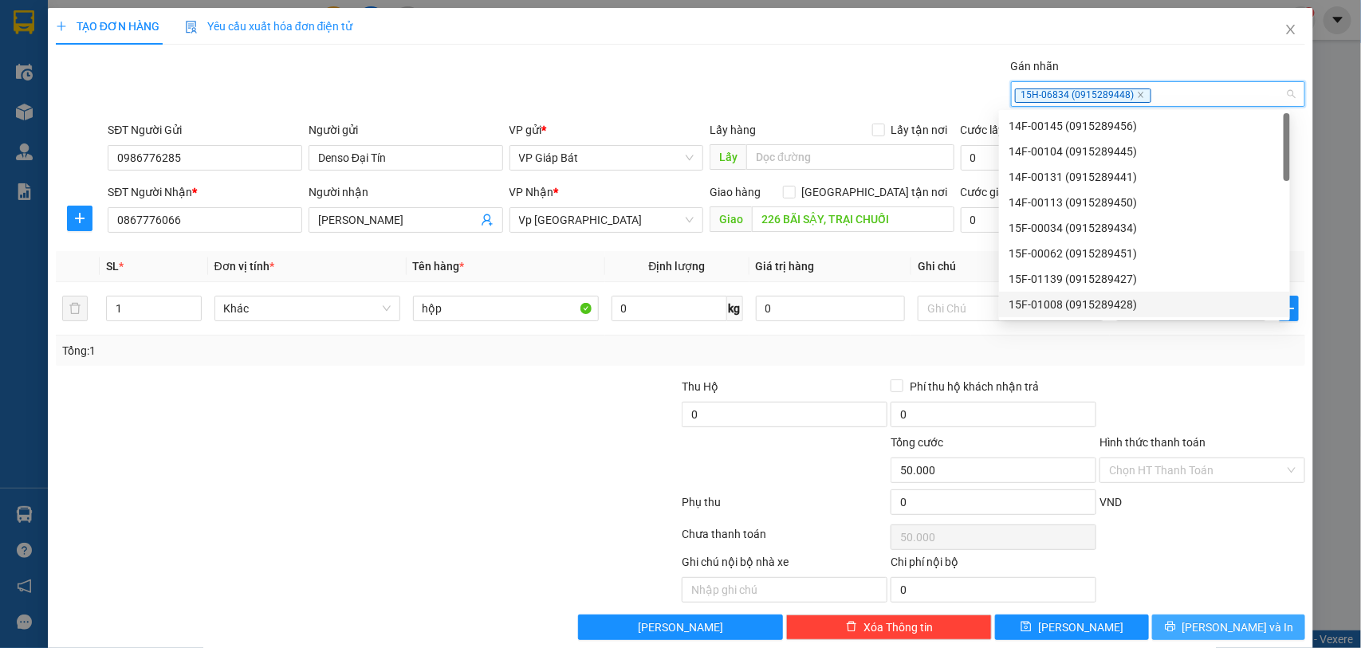
drag, startPoint x: 1221, startPoint y: 618, endPoint x: 1206, endPoint y: 600, distance: 22.7
click at [1220, 619] on button "[PERSON_NAME] và In" at bounding box center [1228, 628] width 153 height 26
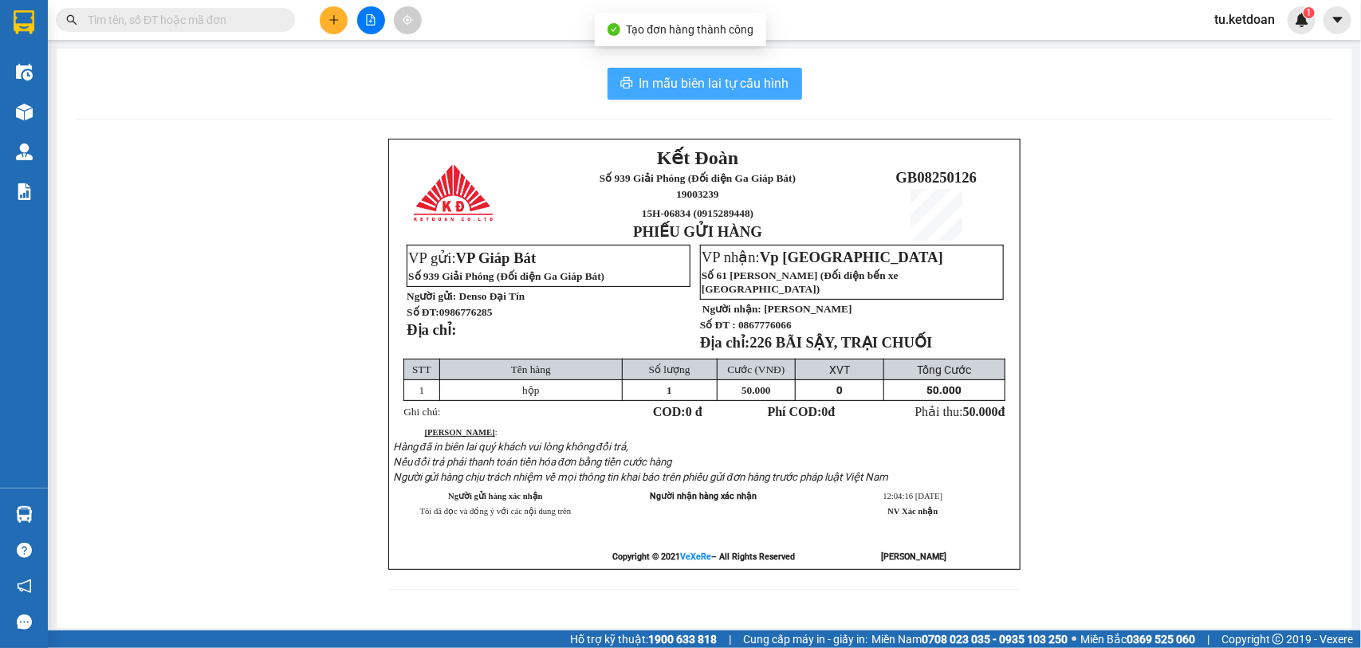
click at [698, 81] on span "In mẫu biên lai tự cấu hình" at bounding box center [714, 83] width 150 height 20
